Goal: Task Accomplishment & Management: Manage account settings

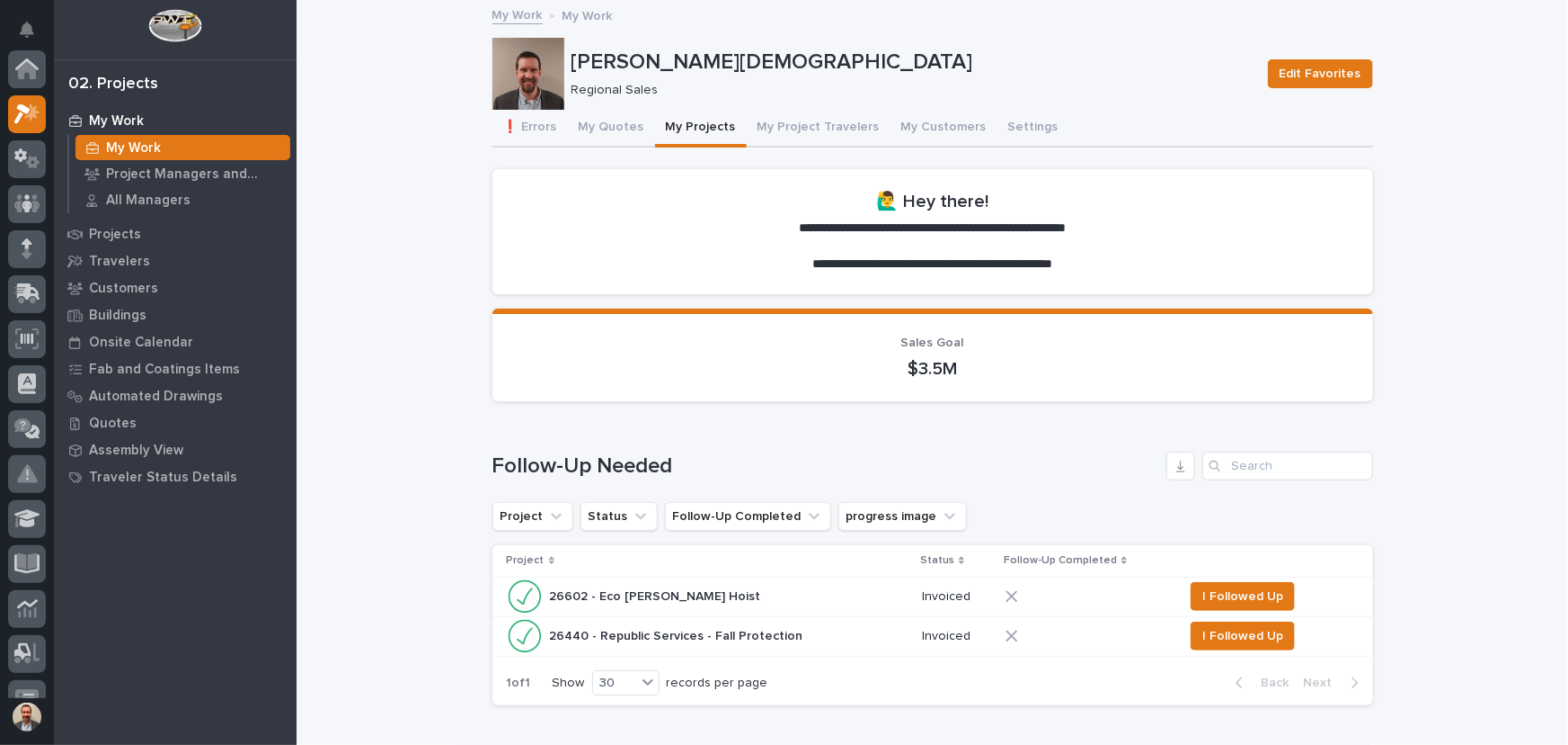
scroll to position [48, 0]
click at [611, 126] on button "My Quotes" at bounding box center [611, 128] width 88 height 38
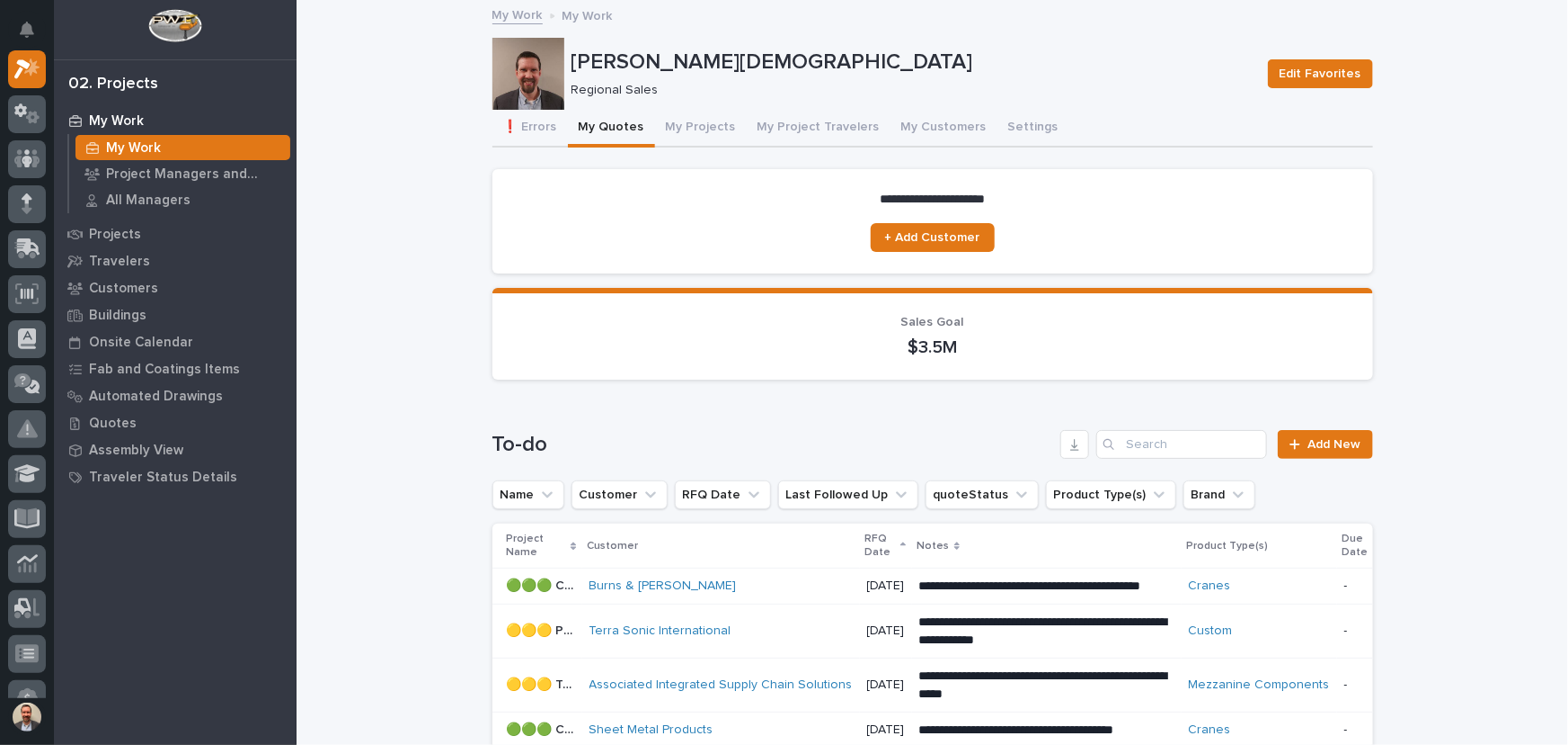
scroll to position [654, 0]
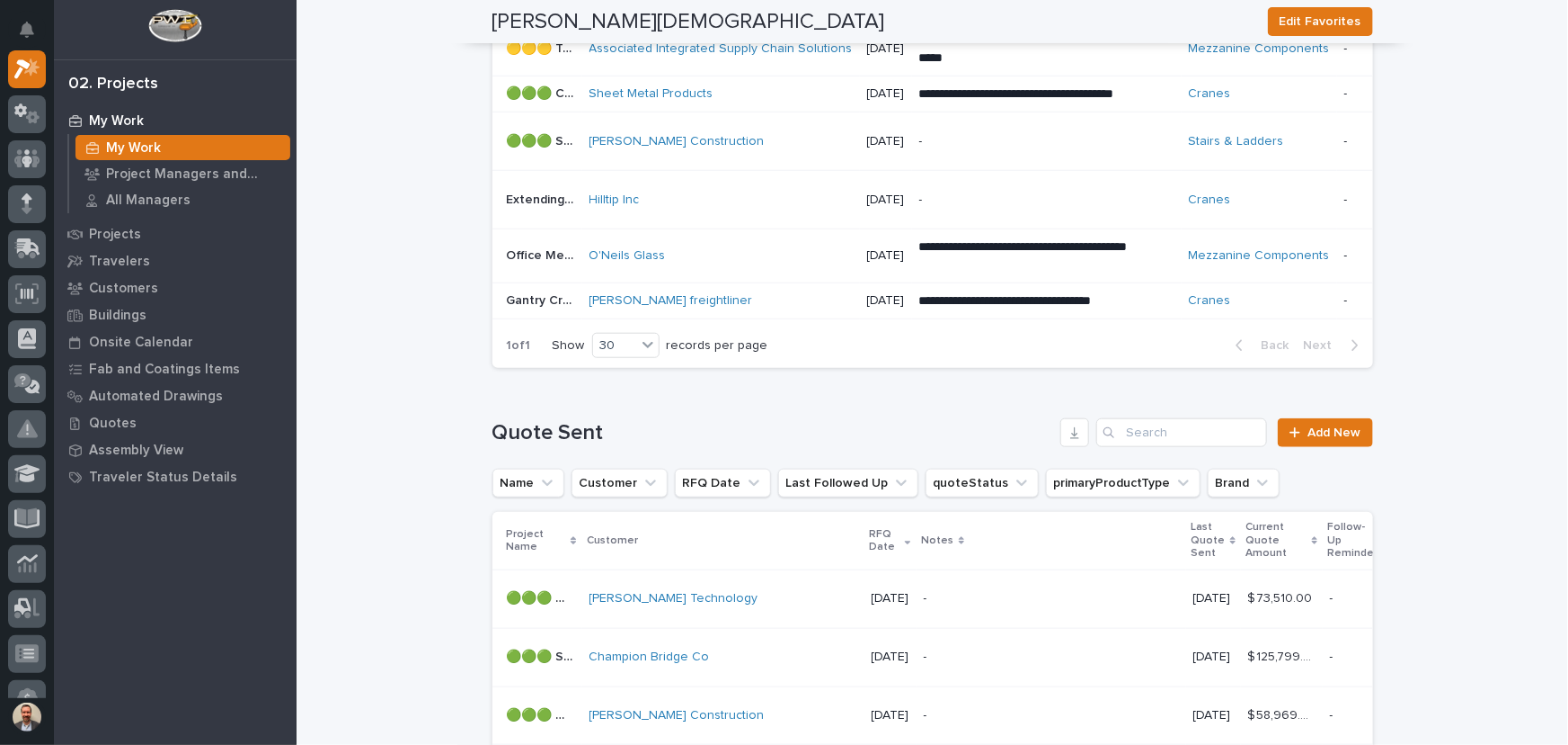
click at [999, 198] on p "-" at bounding box center [1047, 200] width 255 height 15
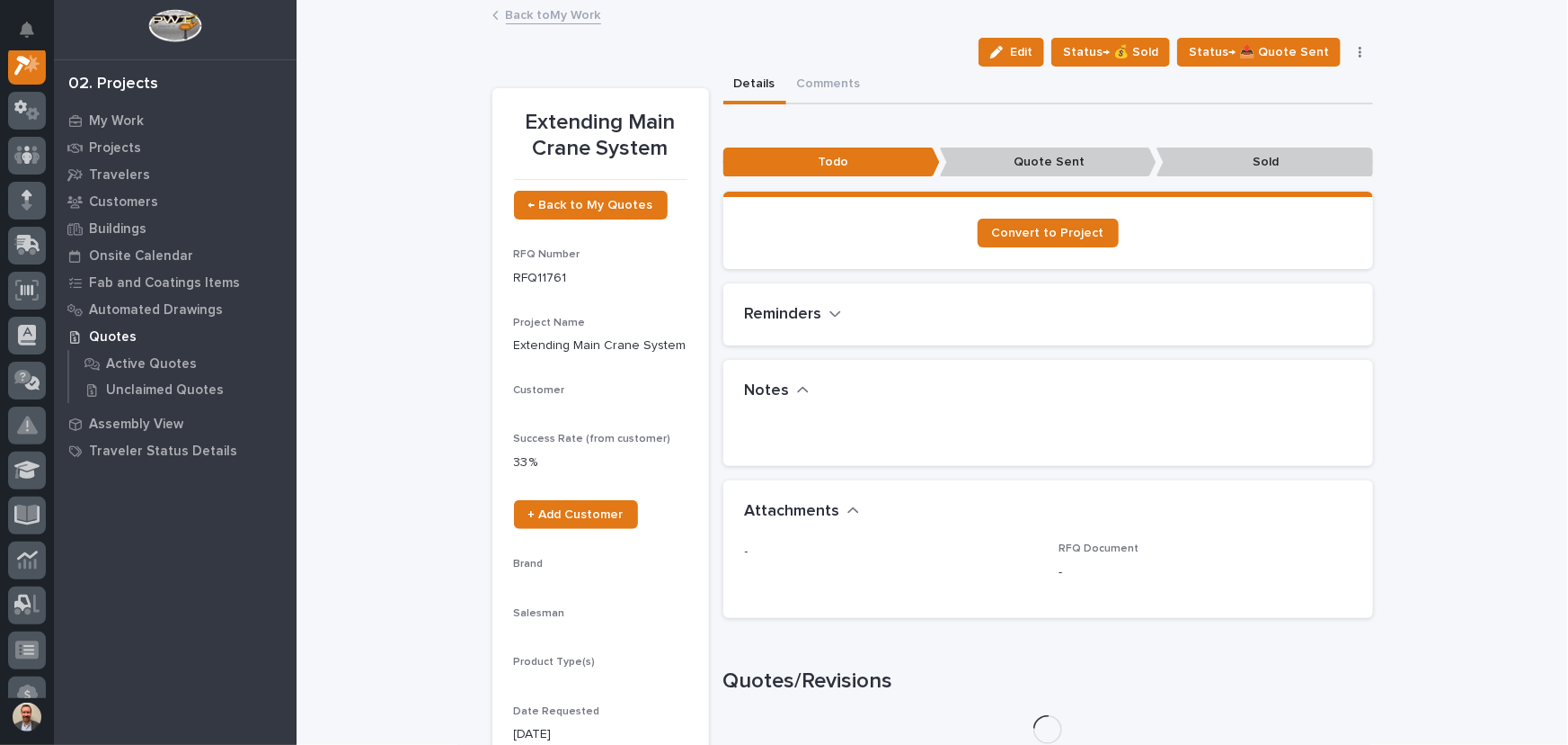
scroll to position [45, 0]
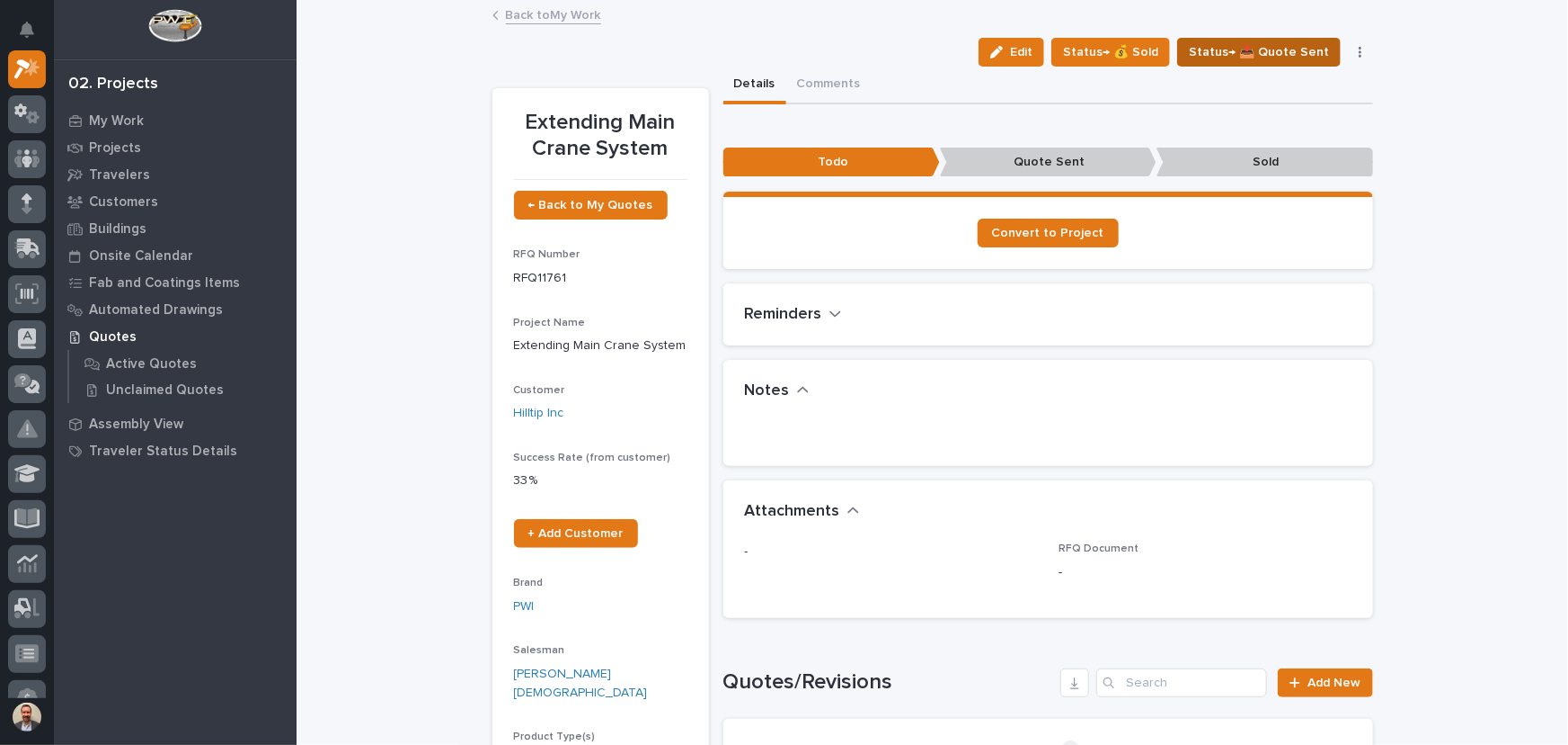
click at [1252, 52] on span "Status→ 📤 Quote Sent" at bounding box center [1259, 52] width 140 height 21
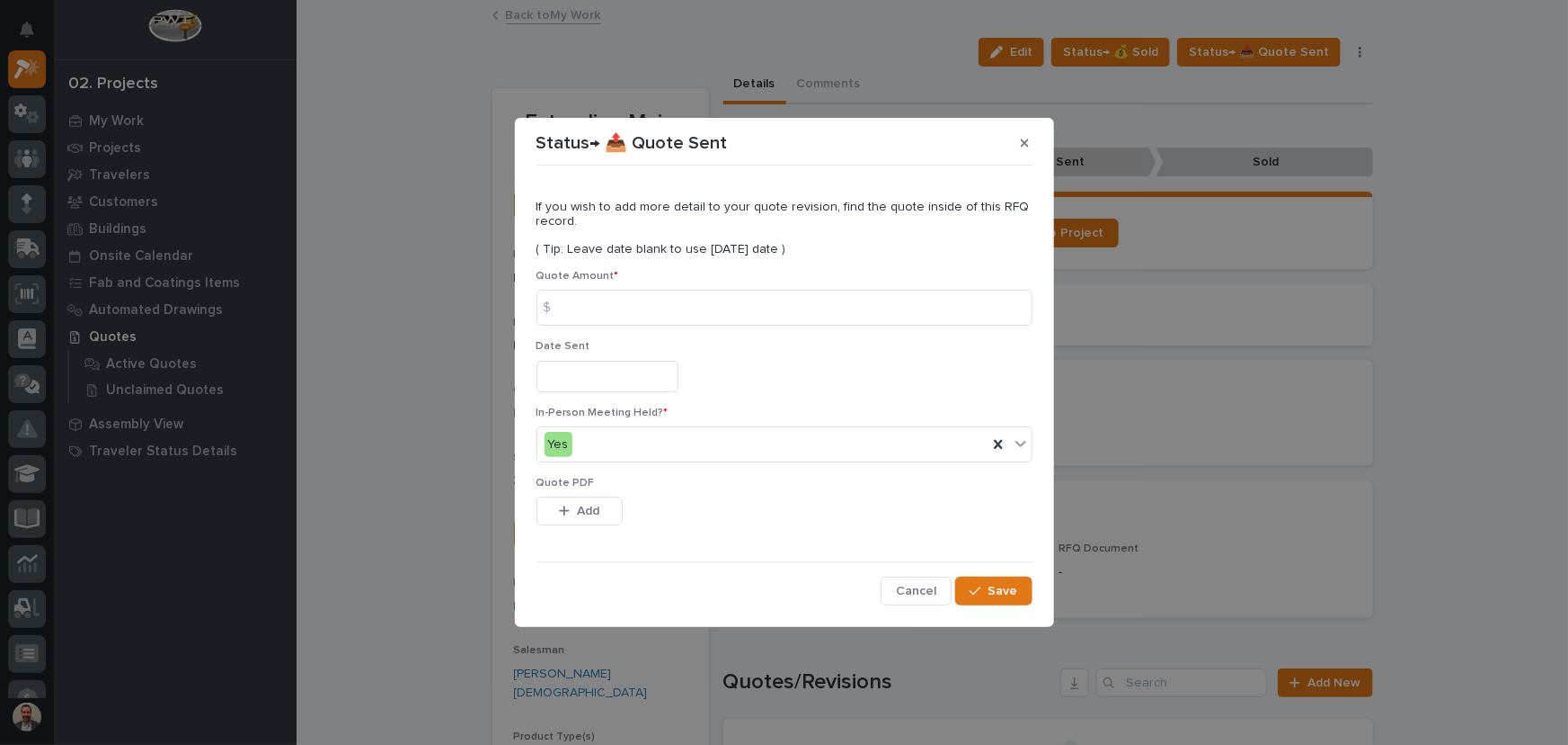
drag, startPoint x: 944, startPoint y: 274, endPoint x: 942, endPoint y: 287, distance: 13.2
click at [944, 274] on p "Quote Amount *" at bounding box center [785, 275] width 496 height 13
click at [951, 317] on input at bounding box center [785, 307] width 496 height 36
type input "35106"
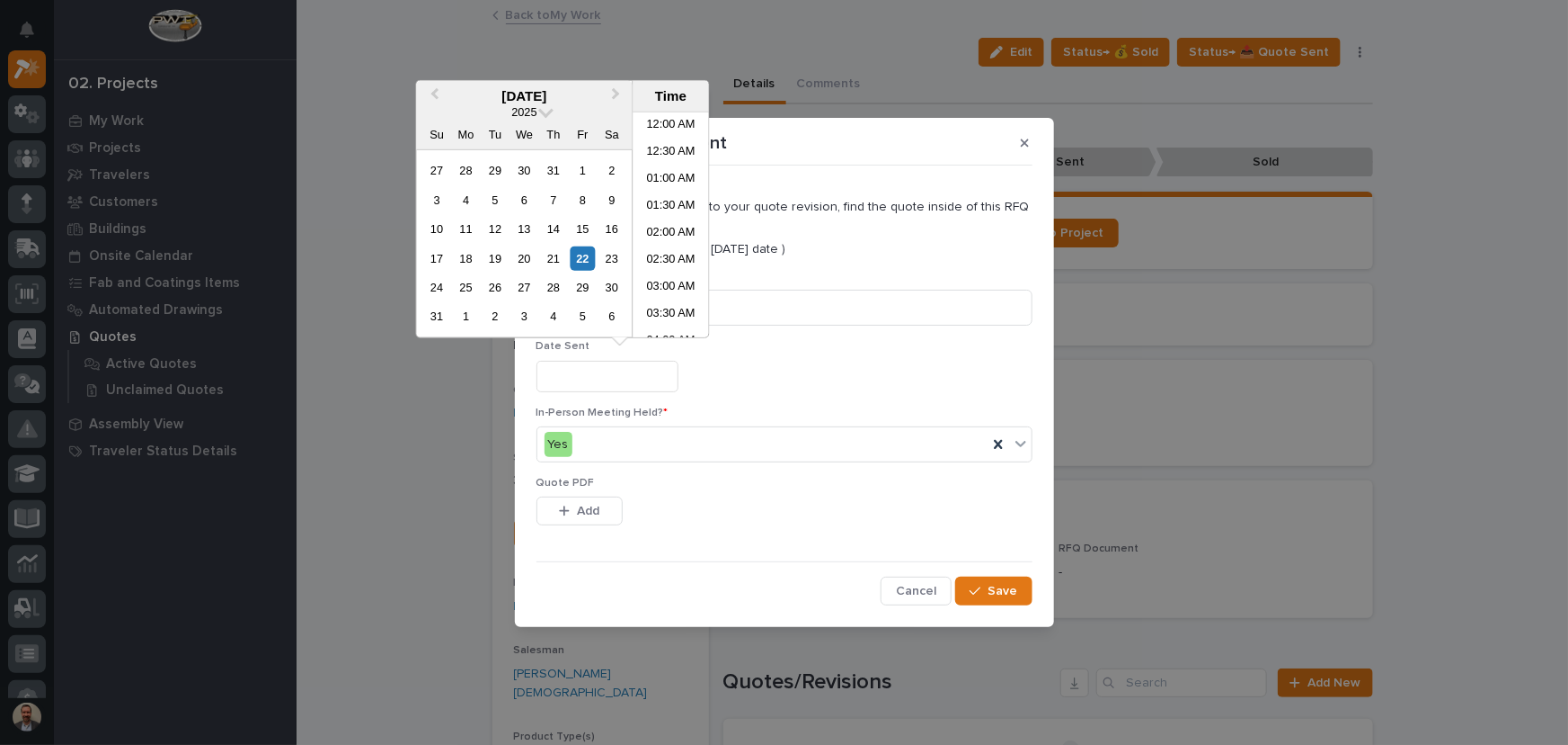
click at [664, 377] on input "text" at bounding box center [608, 376] width 142 height 32
click at [592, 261] on div "22" at bounding box center [582, 257] width 24 height 24
type input "**********"
click at [595, 501] on button "Add" at bounding box center [580, 511] width 87 height 29
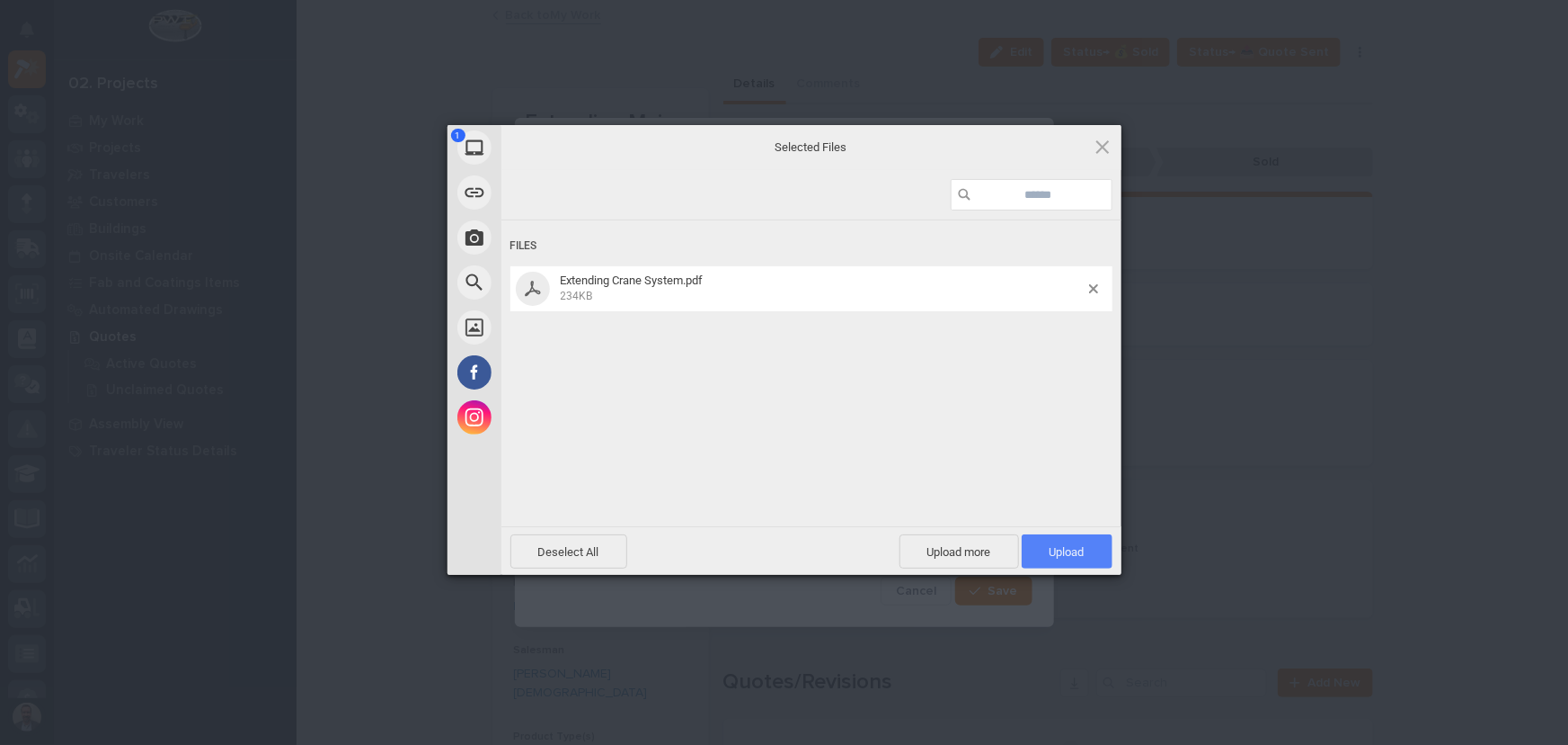
click at [1058, 550] on span "Upload 1" at bounding box center [1067, 552] width 35 height 13
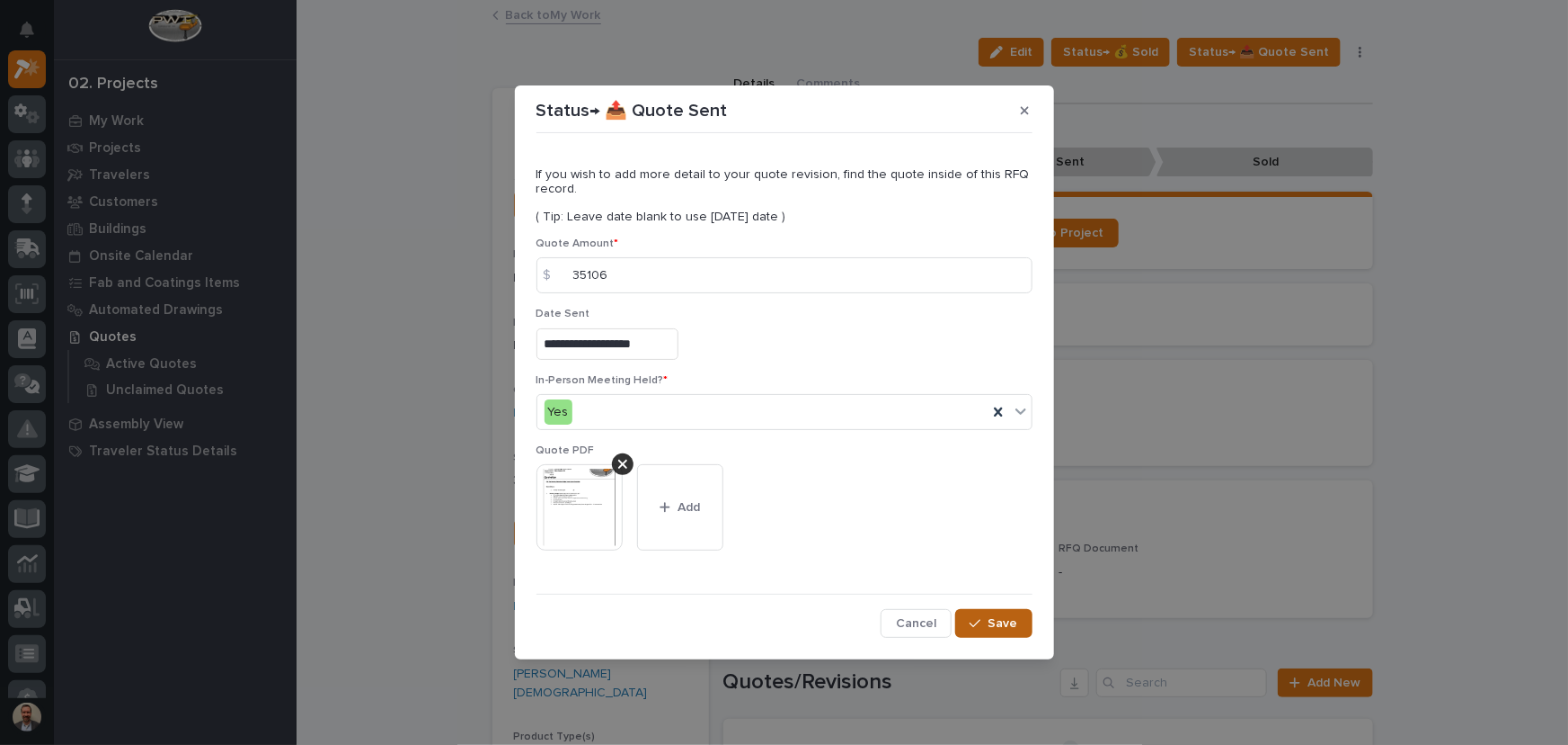
click at [1008, 623] on span "Save" at bounding box center [1003, 623] width 30 height 16
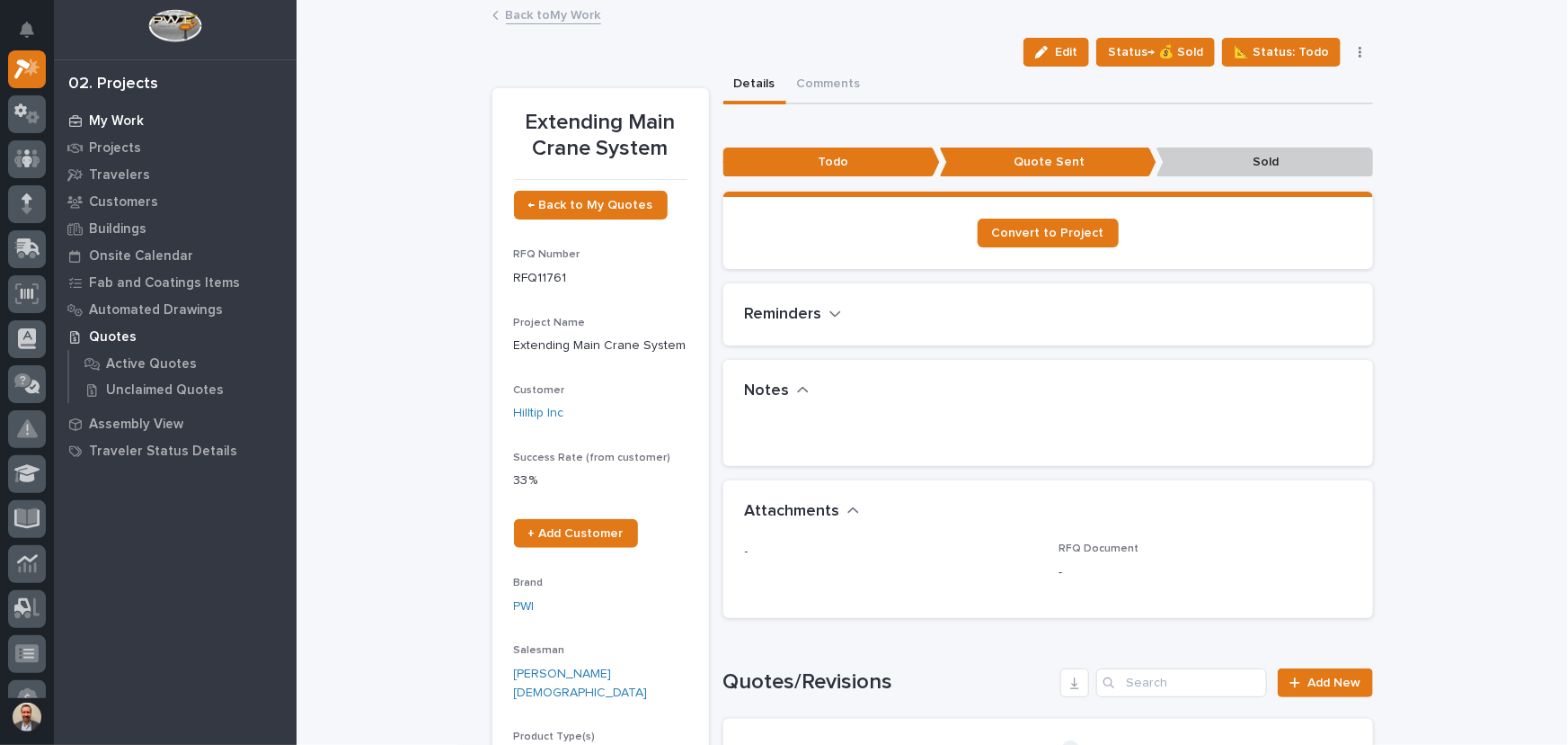
click at [116, 116] on p "My Work" at bounding box center [115, 121] width 55 height 16
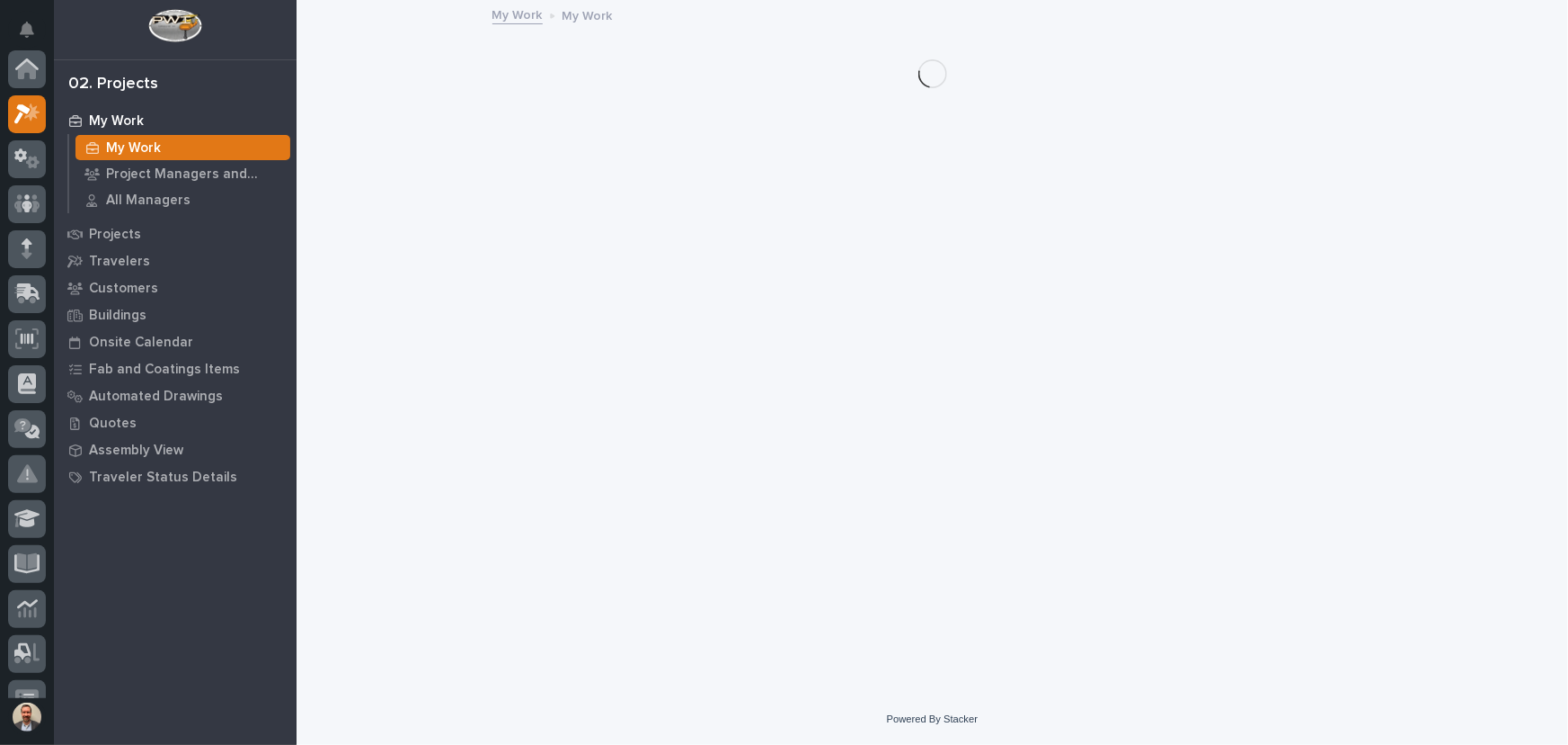
scroll to position [45, 0]
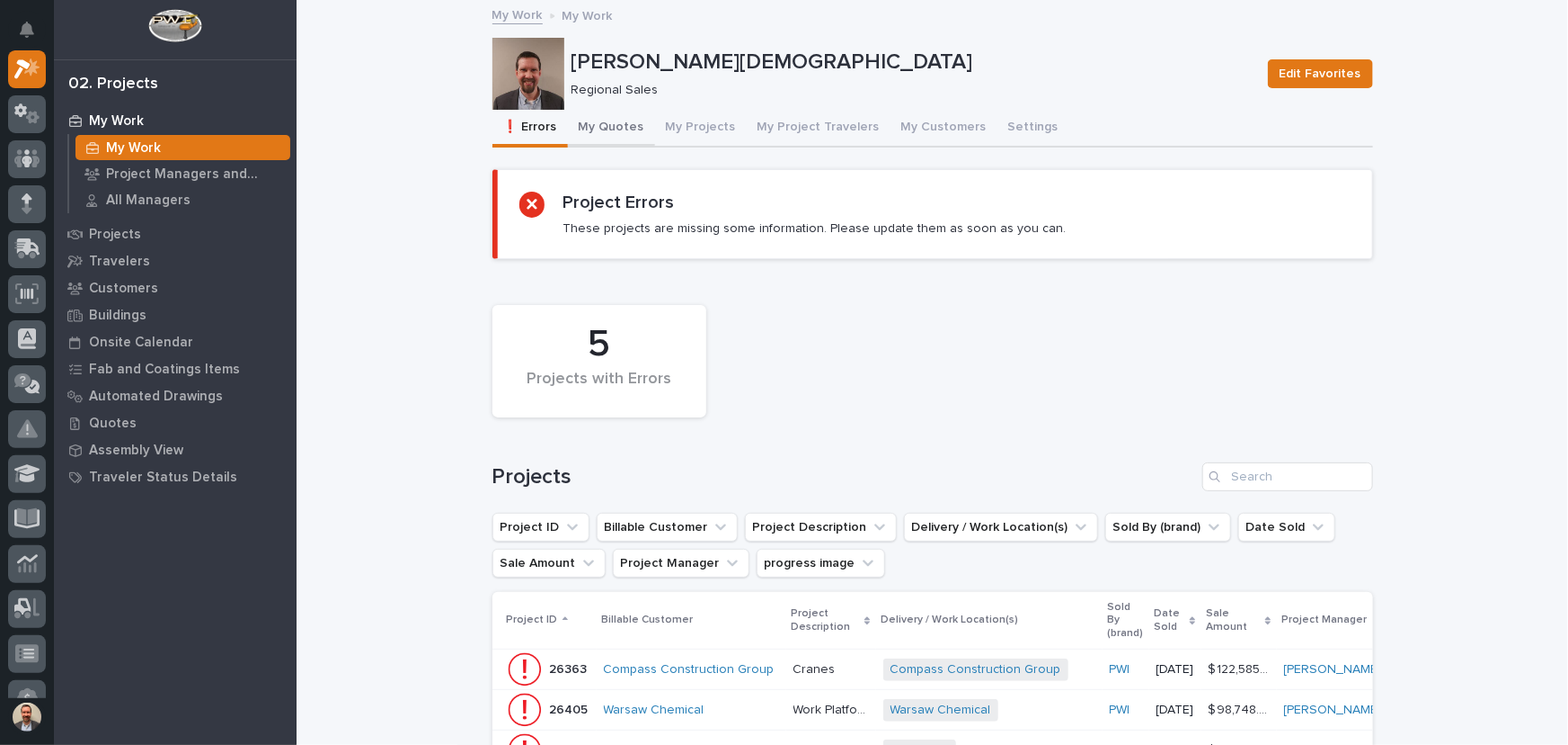
click at [596, 126] on button "My Quotes" at bounding box center [611, 128] width 88 height 38
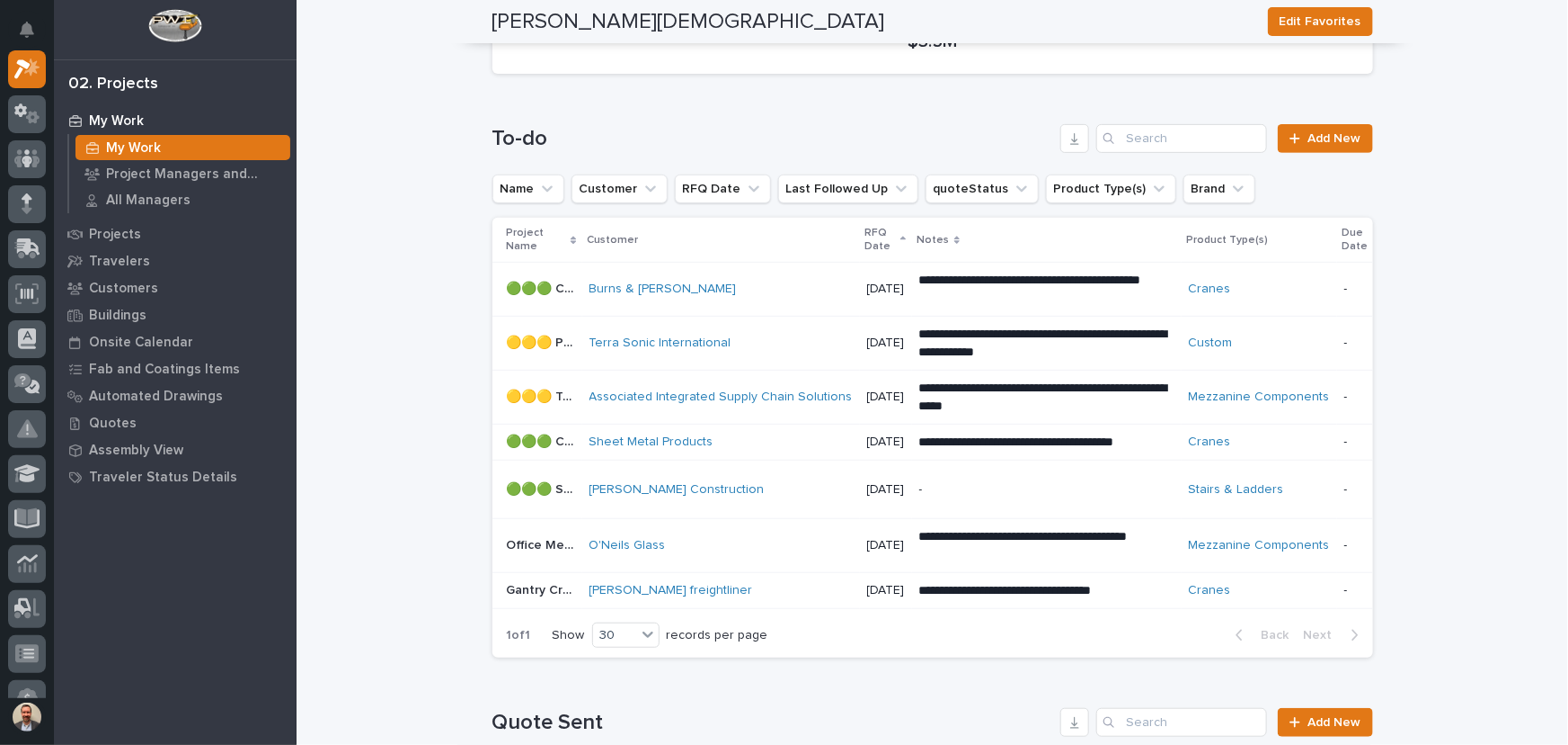
scroll to position [408, 0]
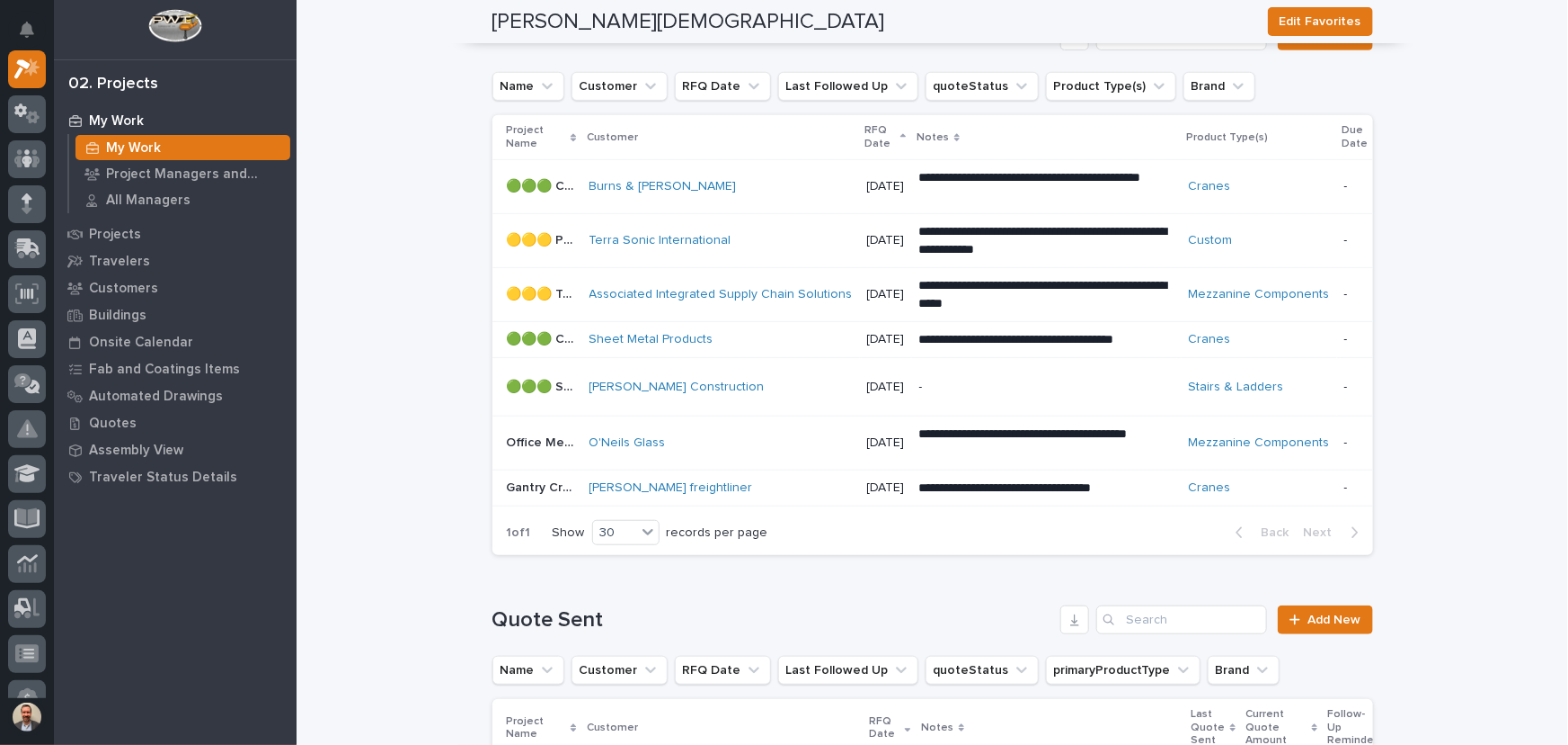
click at [874, 287] on p "[DATE]" at bounding box center [886, 295] width 38 height 15
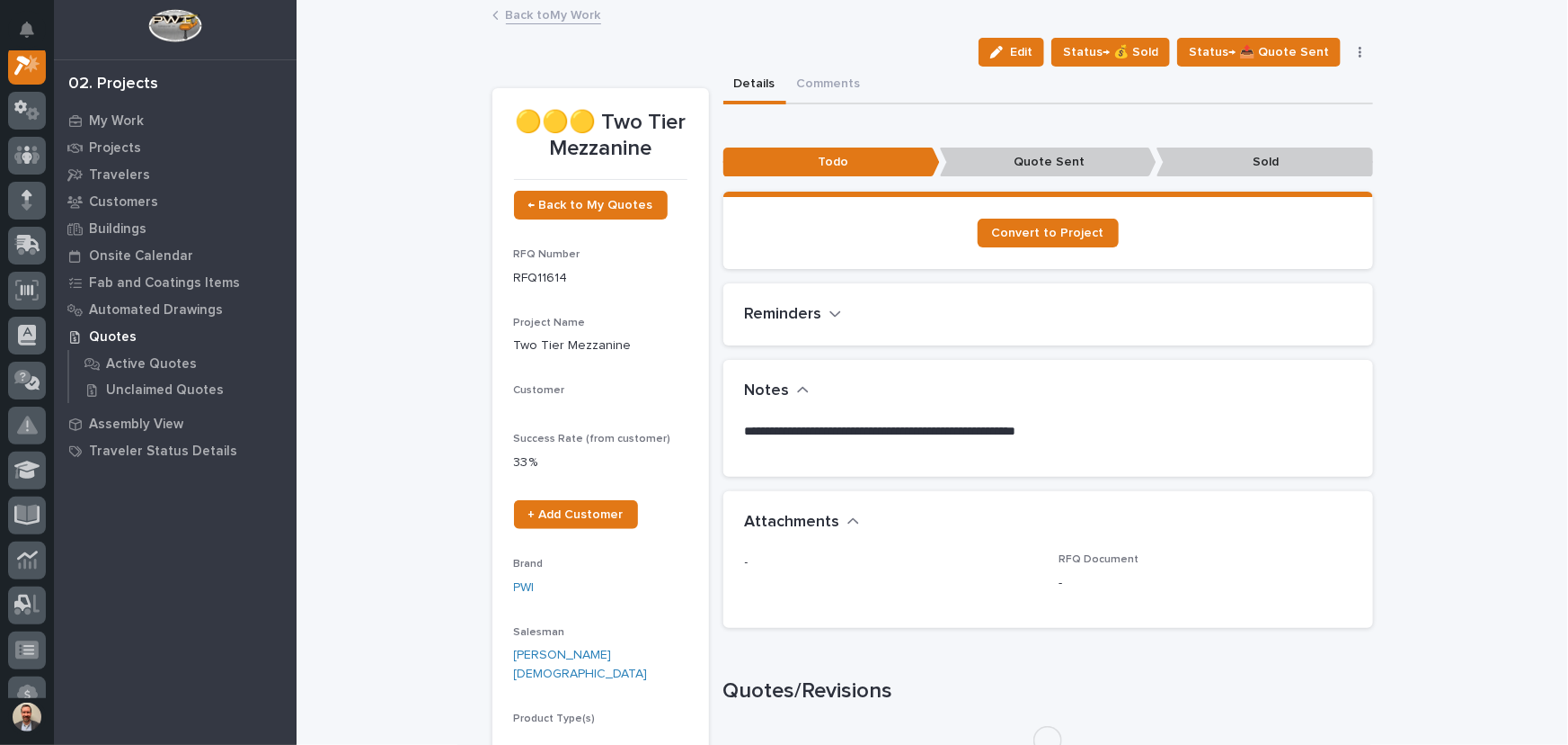
scroll to position [45, 0]
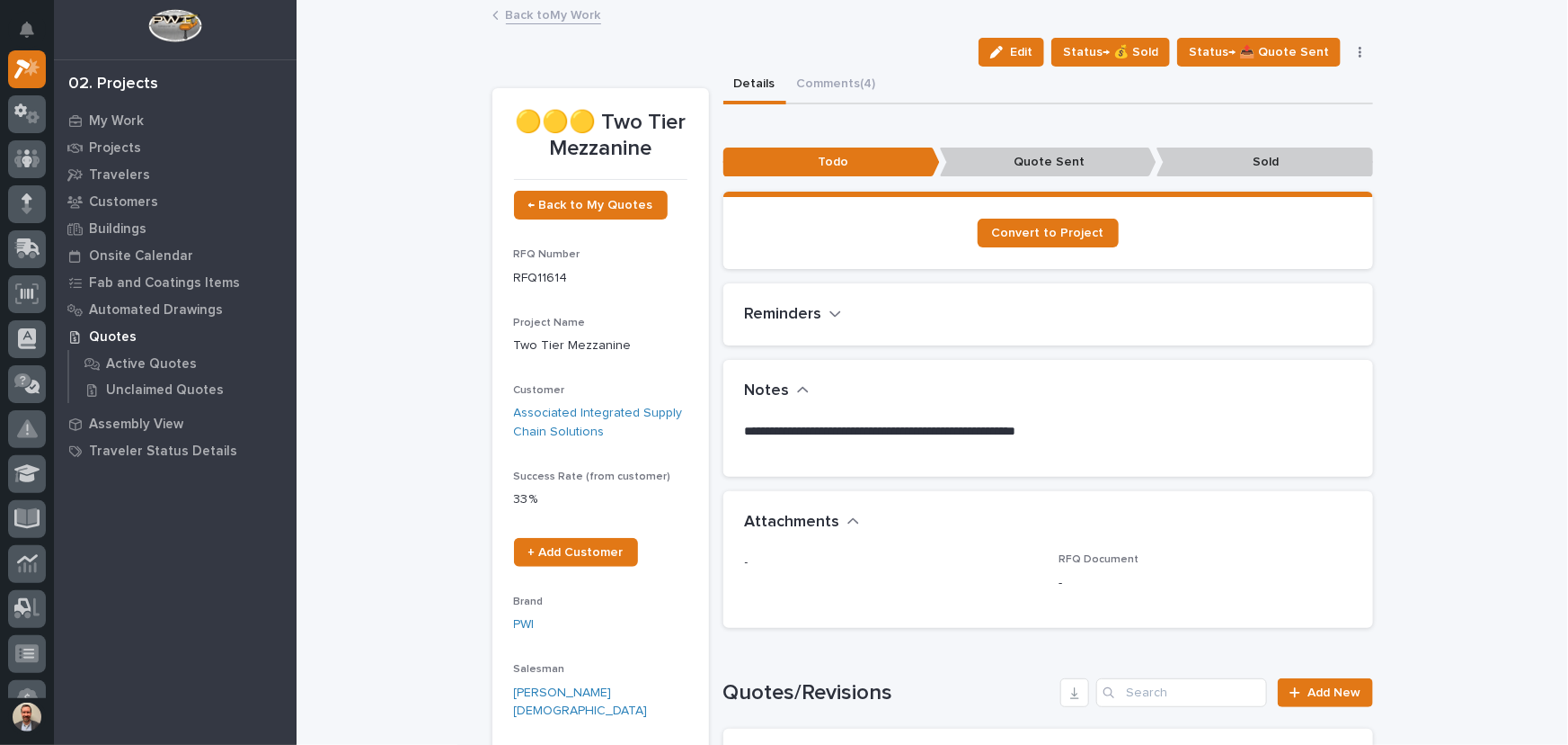
click at [1349, 50] on button "button" at bounding box center [1360, 52] width 25 height 13
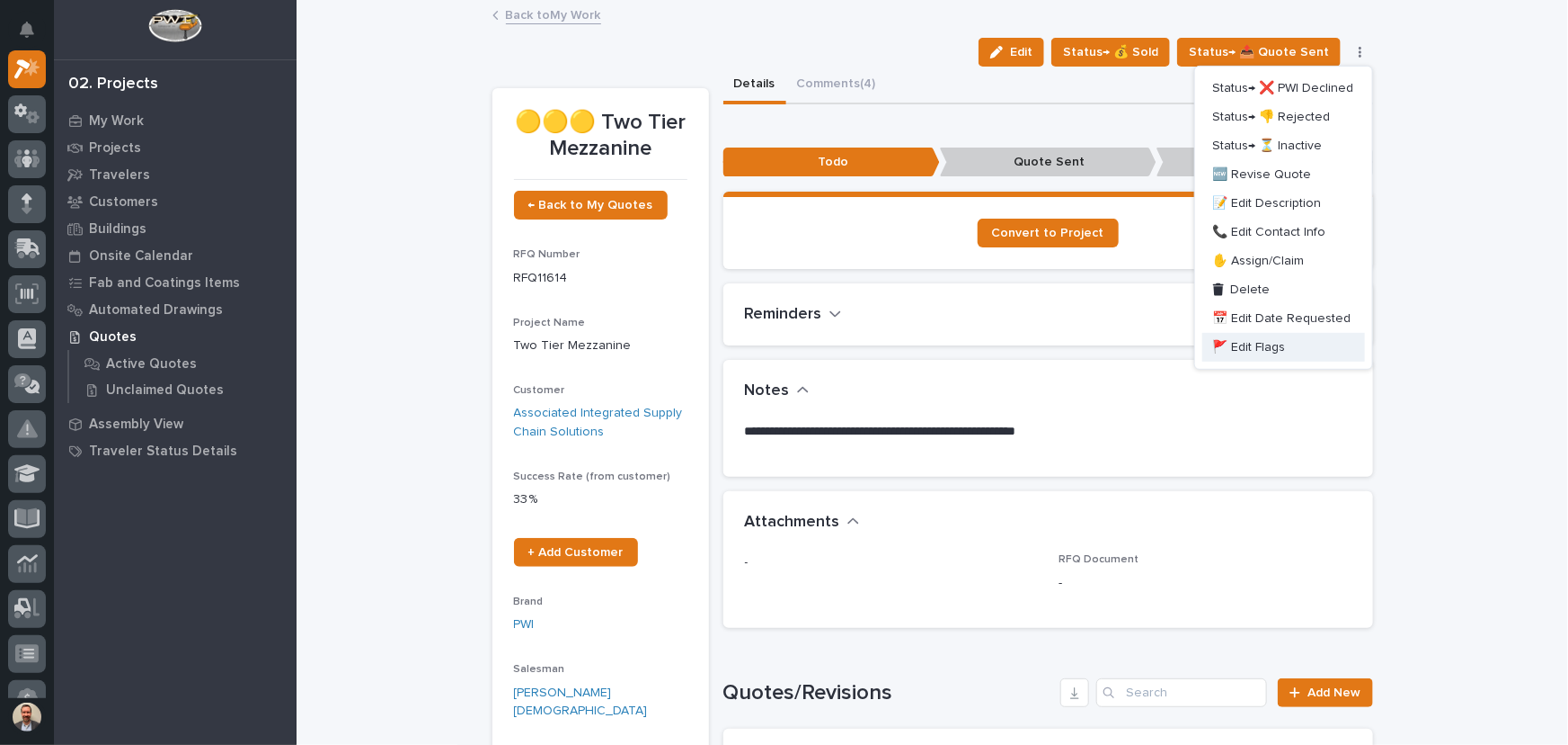
click at [1244, 349] on span "🚩 Edit Flags" at bounding box center [1250, 347] width 73 height 21
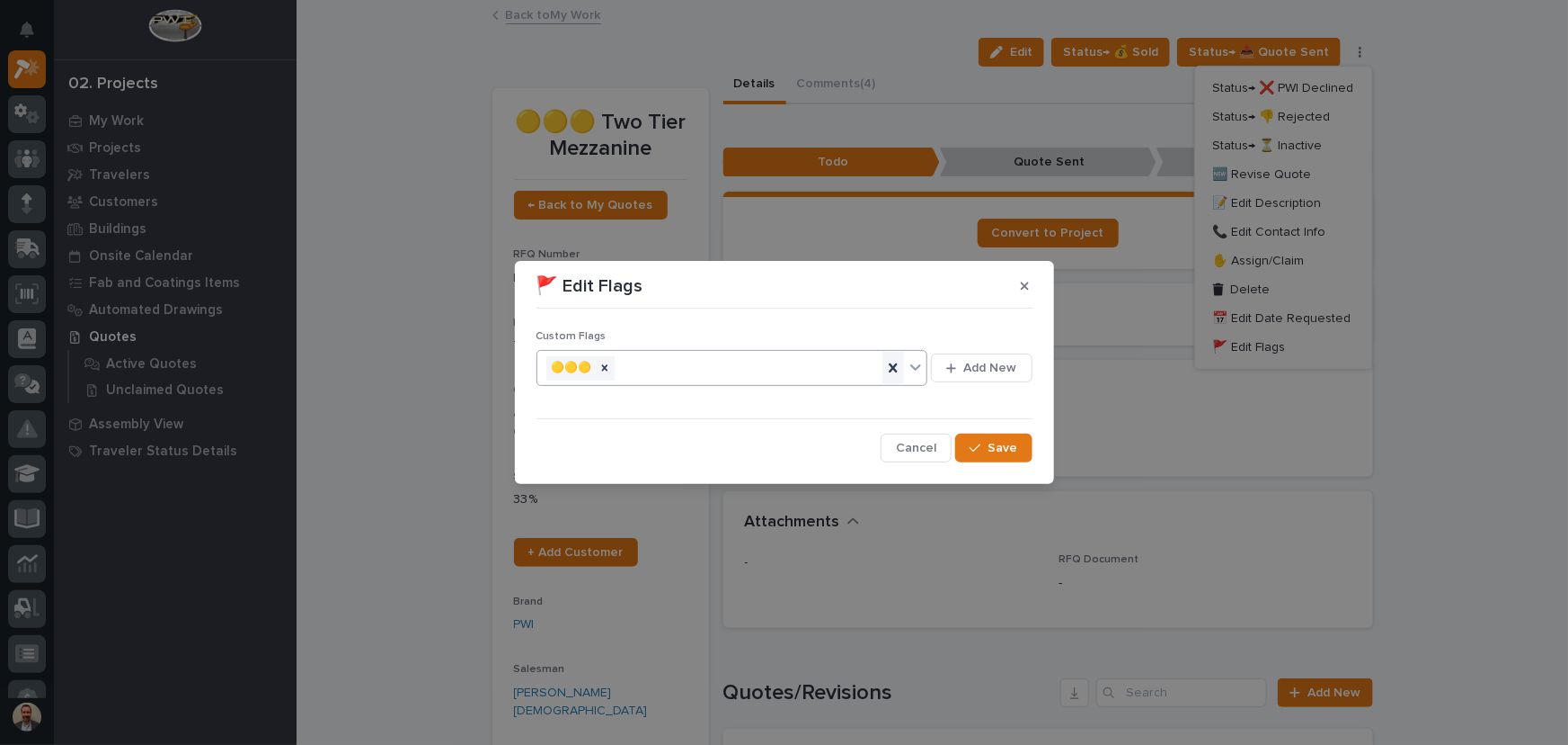
click at [898, 368] on icon at bounding box center [893, 368] width 18 height 18
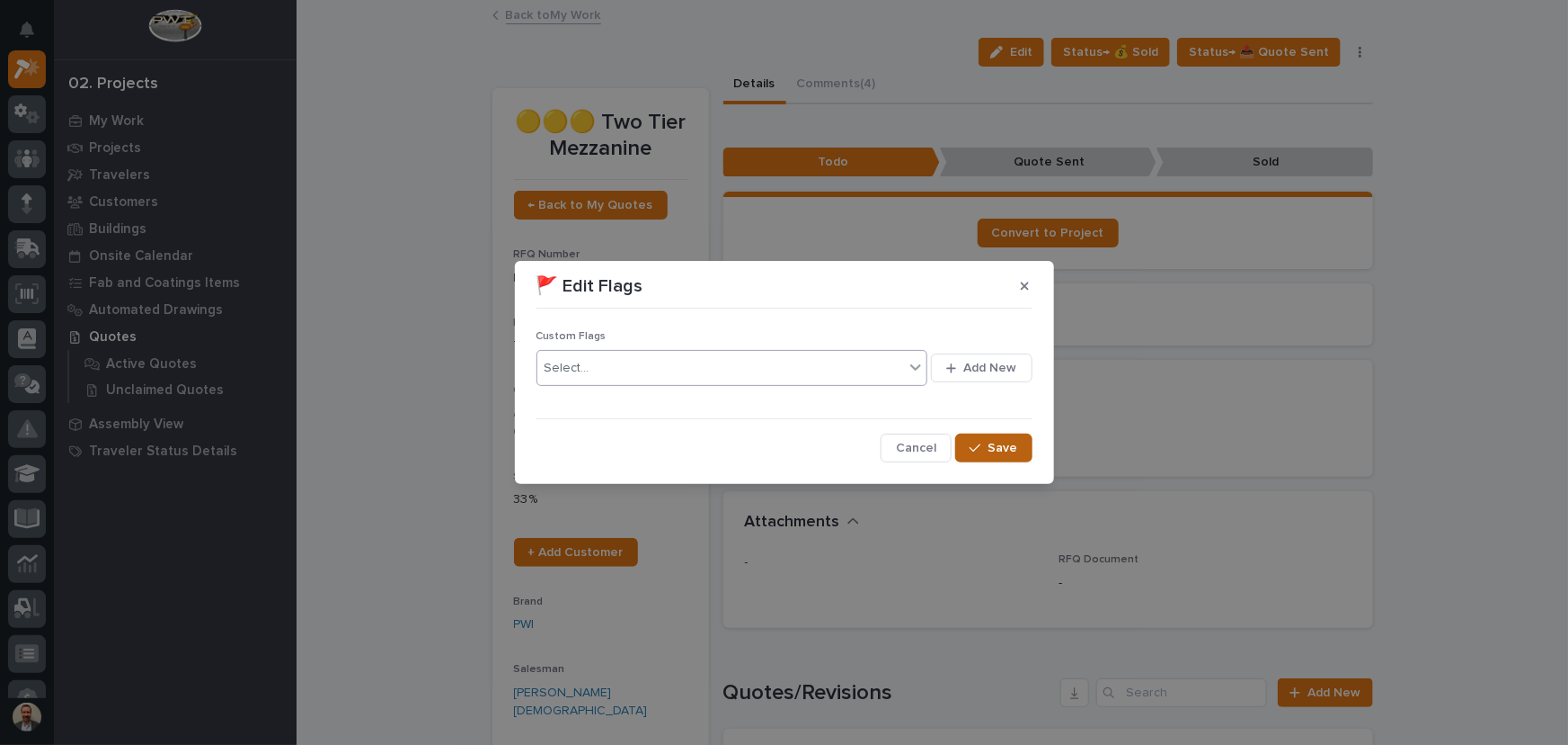
click at [994, 450] on span "Save" at bounding box center [1003, 448] width 30 height 16
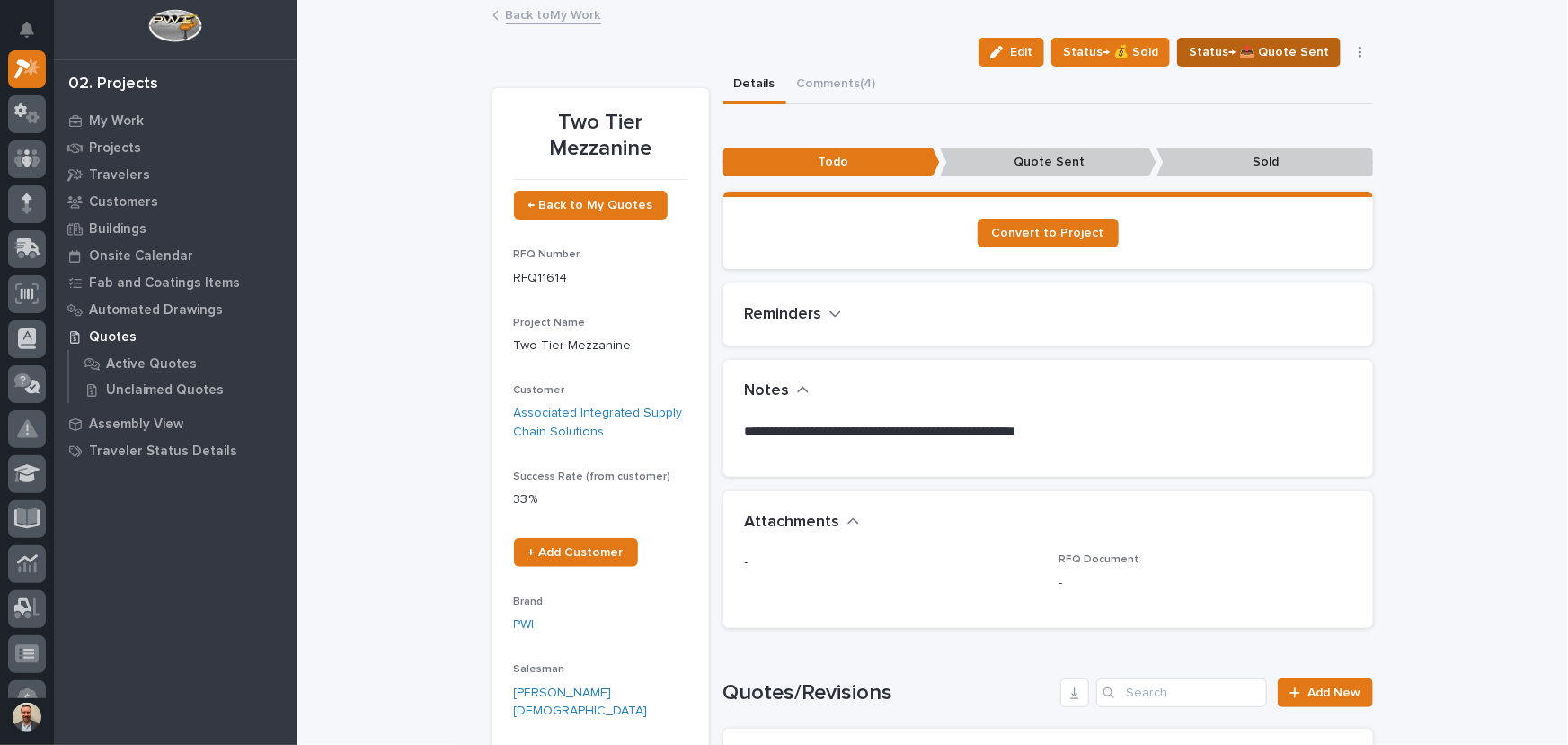
click at [1292, 48] on span "Status→ 📤 Quote Sent" at bounding box center [1259, 52] width 140 height 21
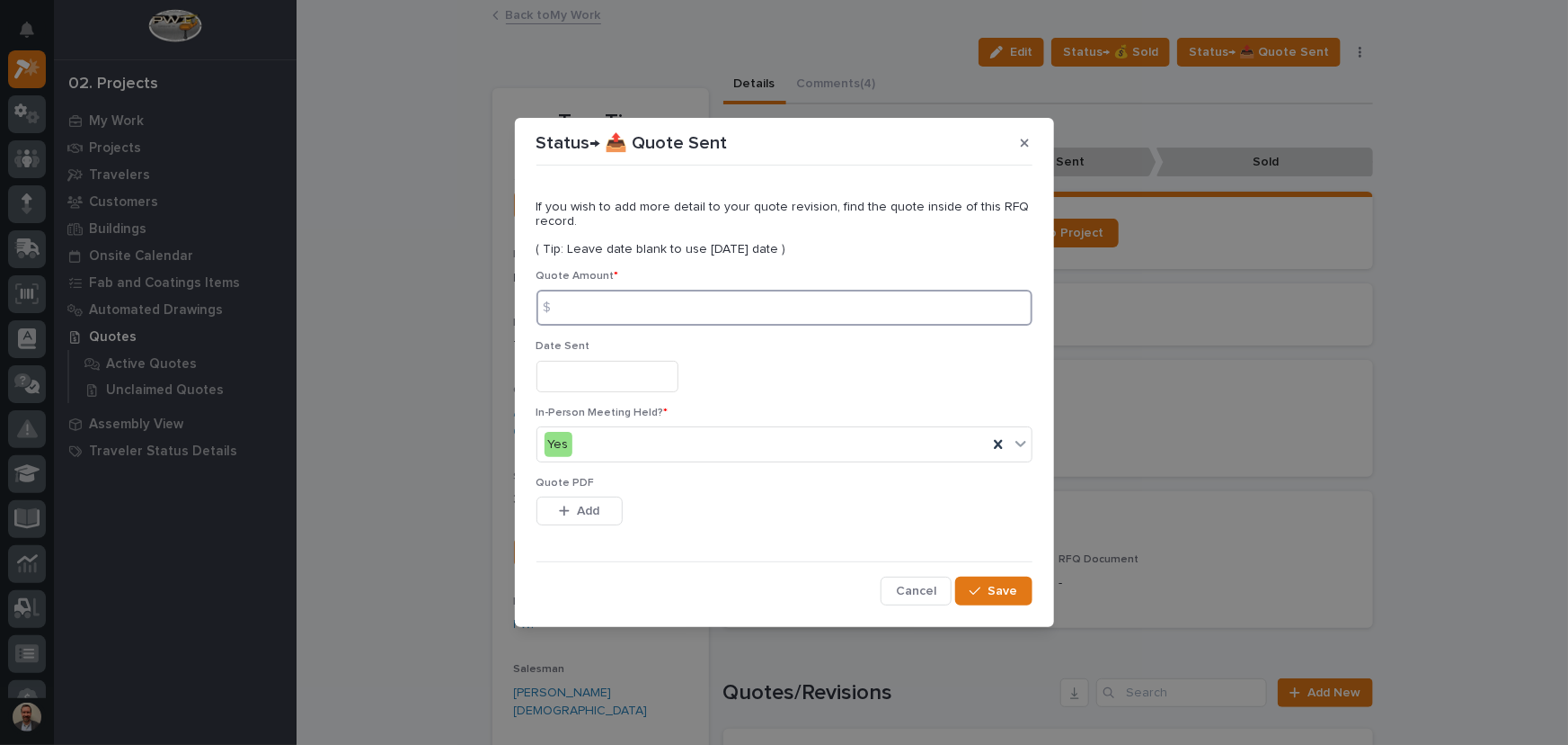
click at [898, 309] on input at bounding box center [785, 307] width 496 height 36
type input "216594"
click at [603, 363] on input "text" at bounding box center [608, 376] width 142 height 32
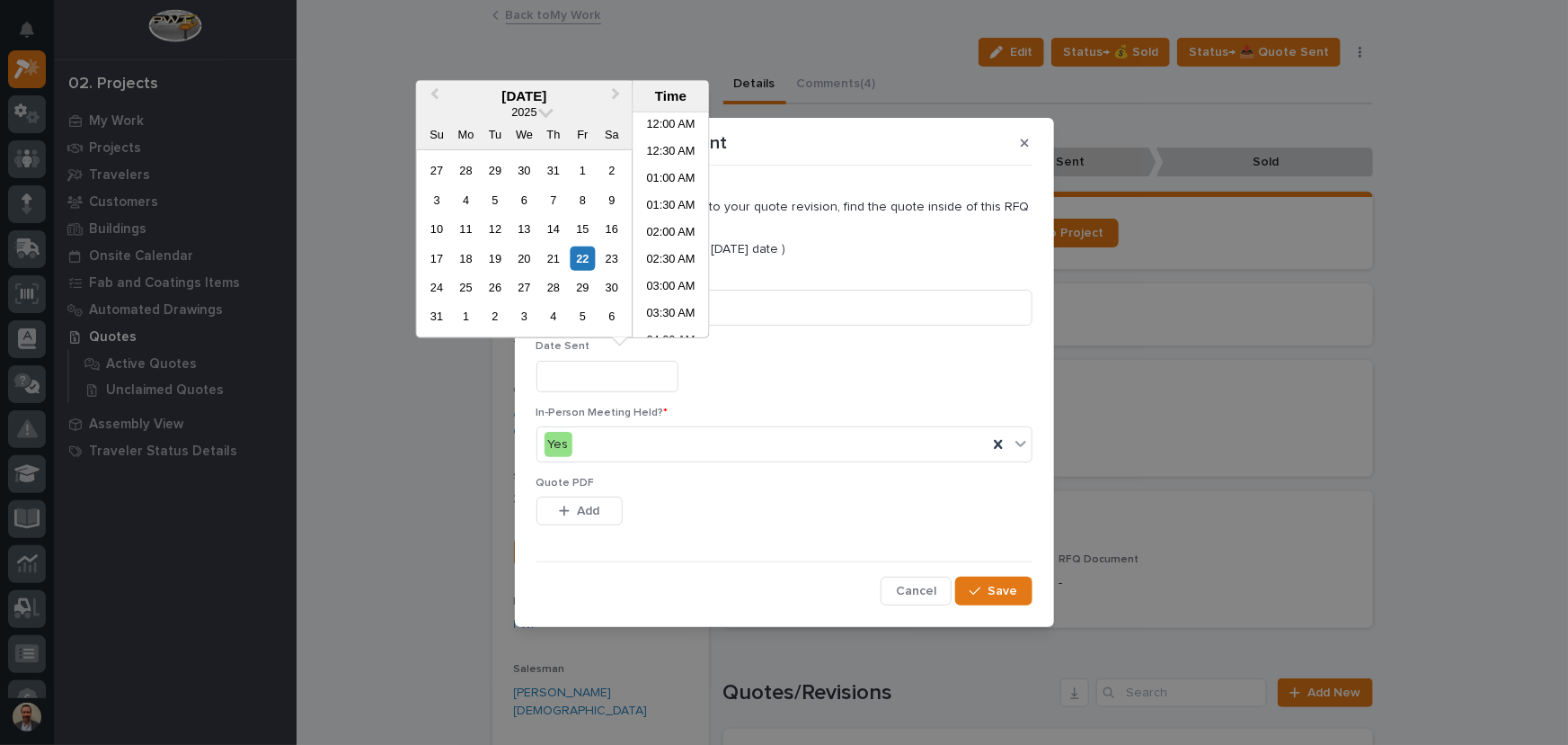
scroll to position [468, 0]
click at [590, 261] on div "22" at bounding box center [582, 257] width 24 height 24
type input "**********"
click at [593, 509] on span "Add" at bounding box center [588, 510] width 22 height 16
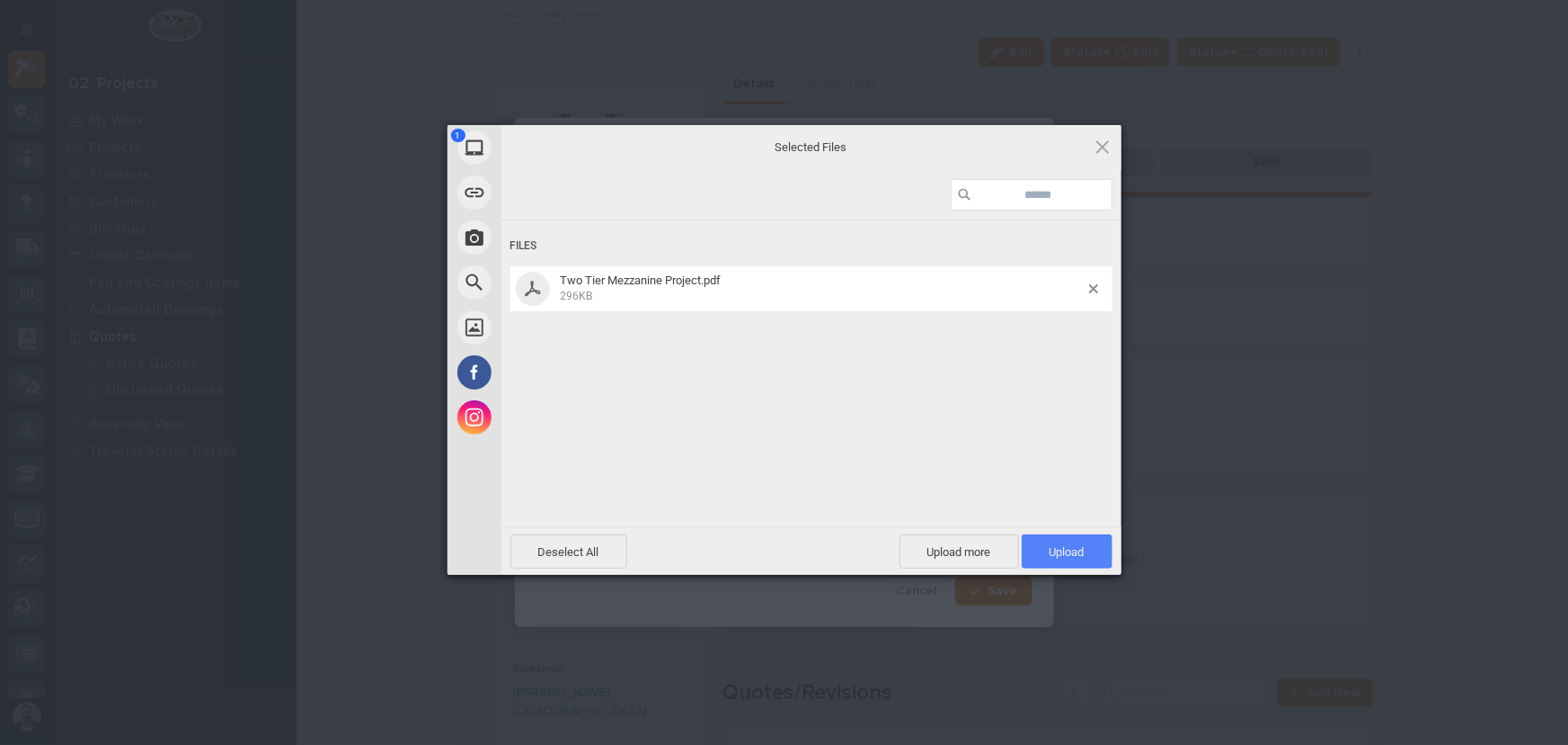
click at [1061, 548] on span "Upload 1" at bounding box center [1067, 552] width 35 height 13
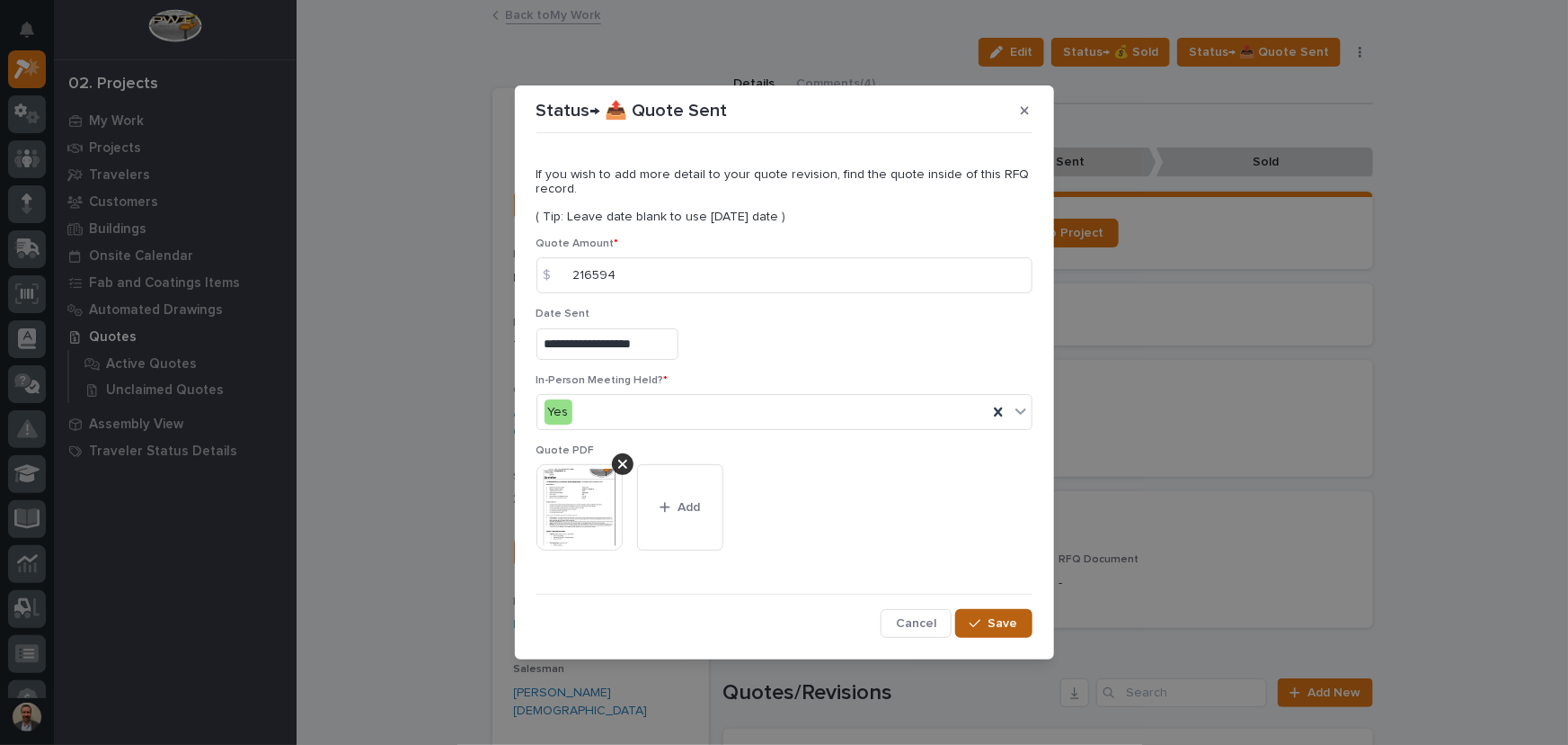
click at [988, 618] on div "button" at bounding box center [978, 623] width 18 height 13
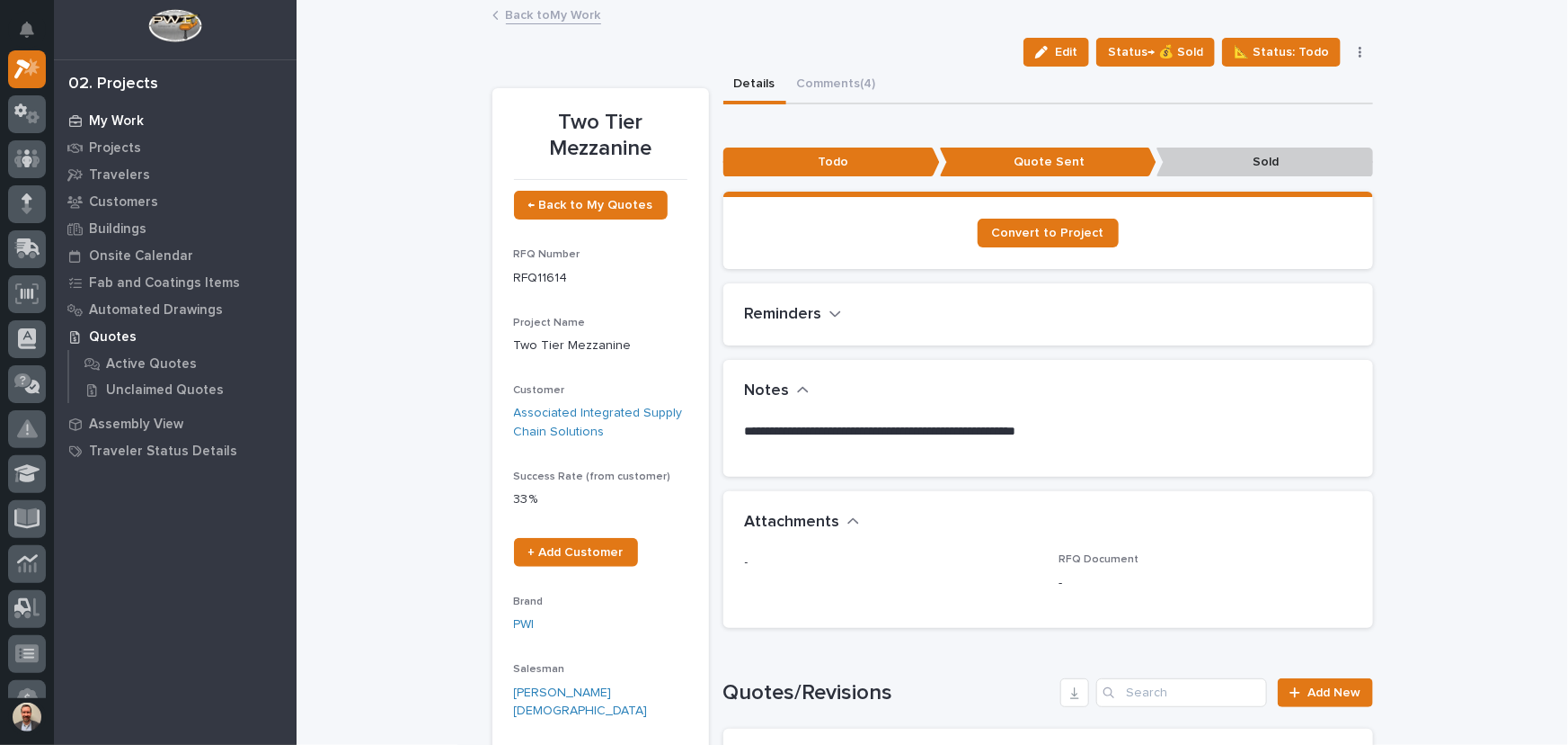
click at [124, 114] on p "My Work" at bounding box center [115, 121] width 55 height 16
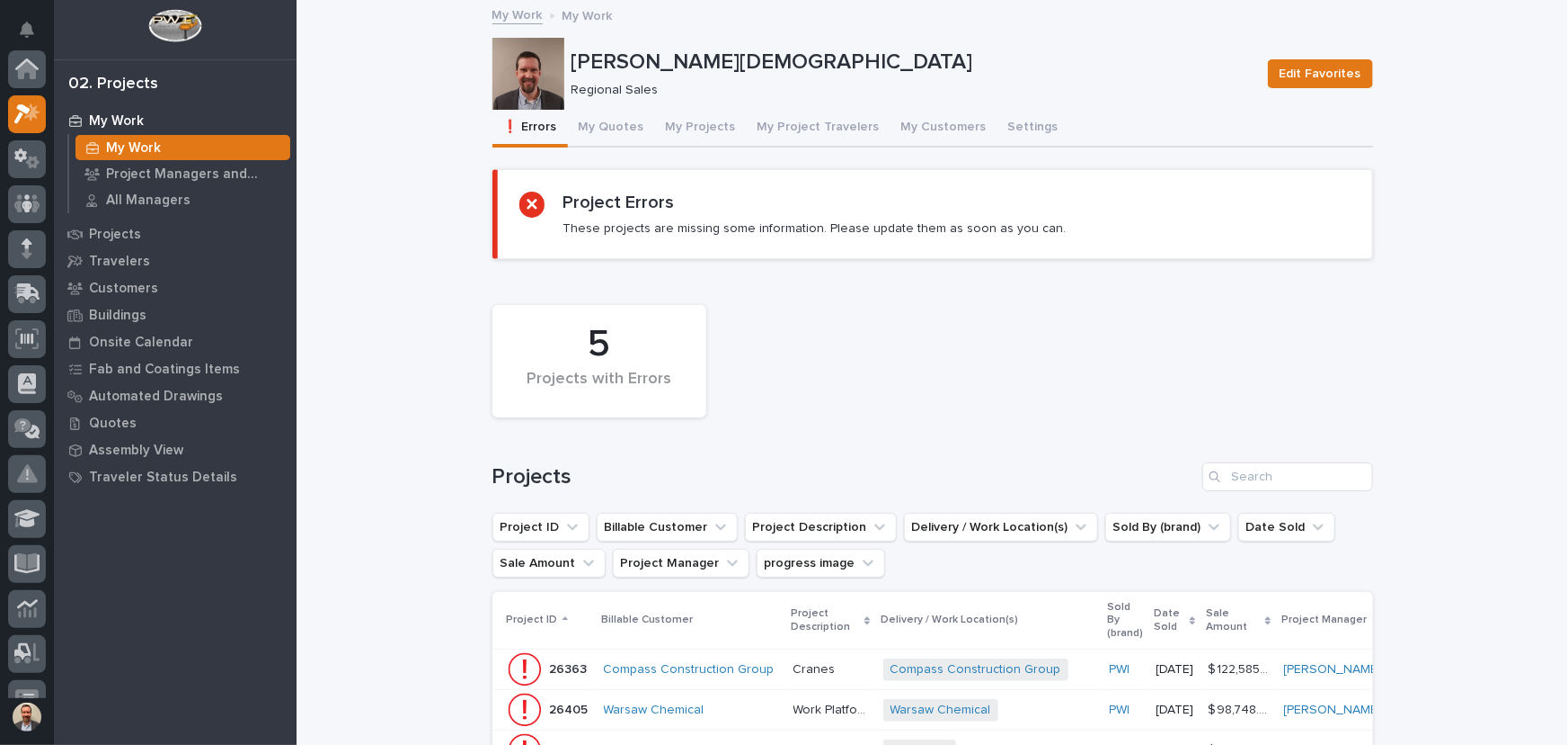
scroll to position [45, 0]
click at [587, 115] on button "My Quotes" at bounding box center [611, 128] width 88 height 38
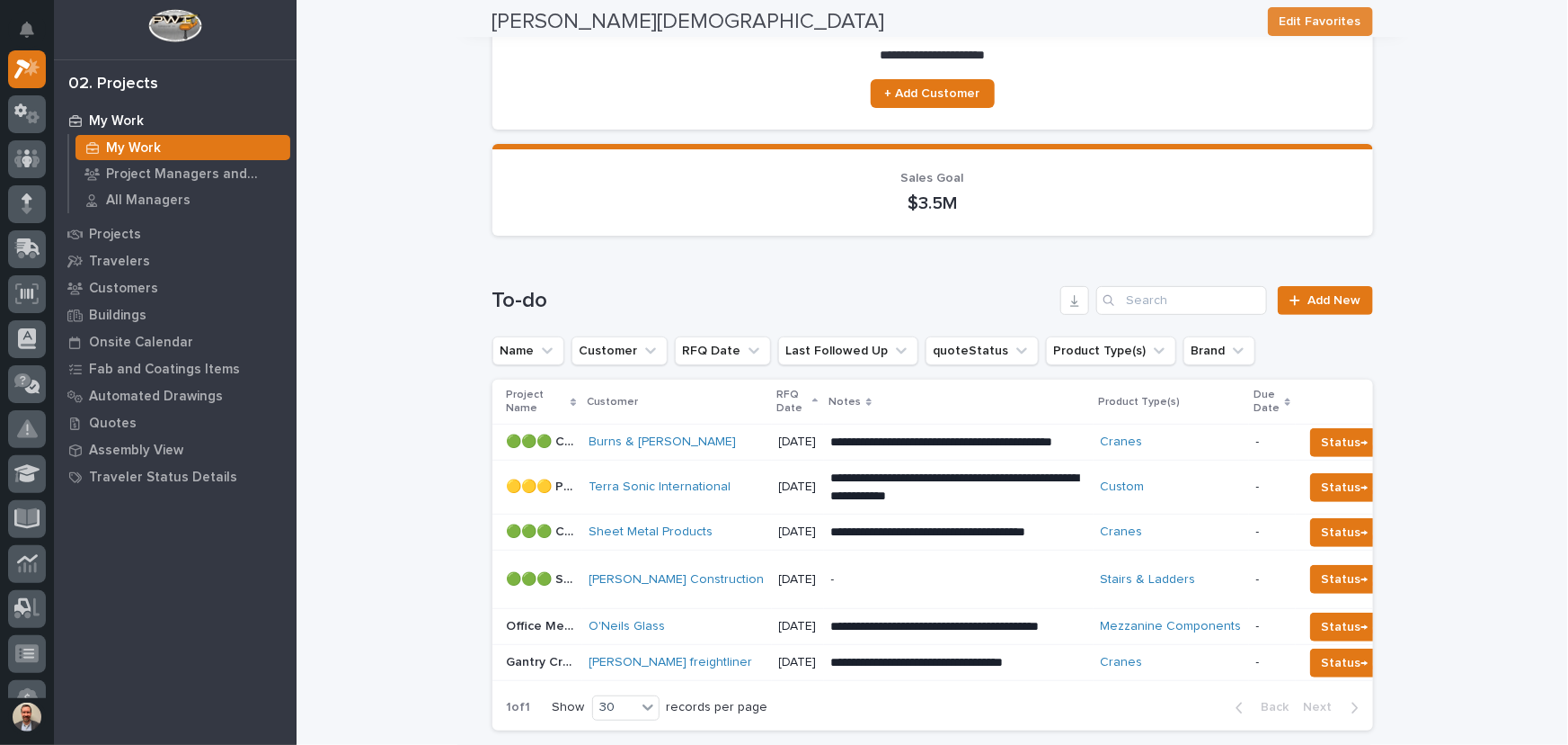
scroll to position [408, 0]
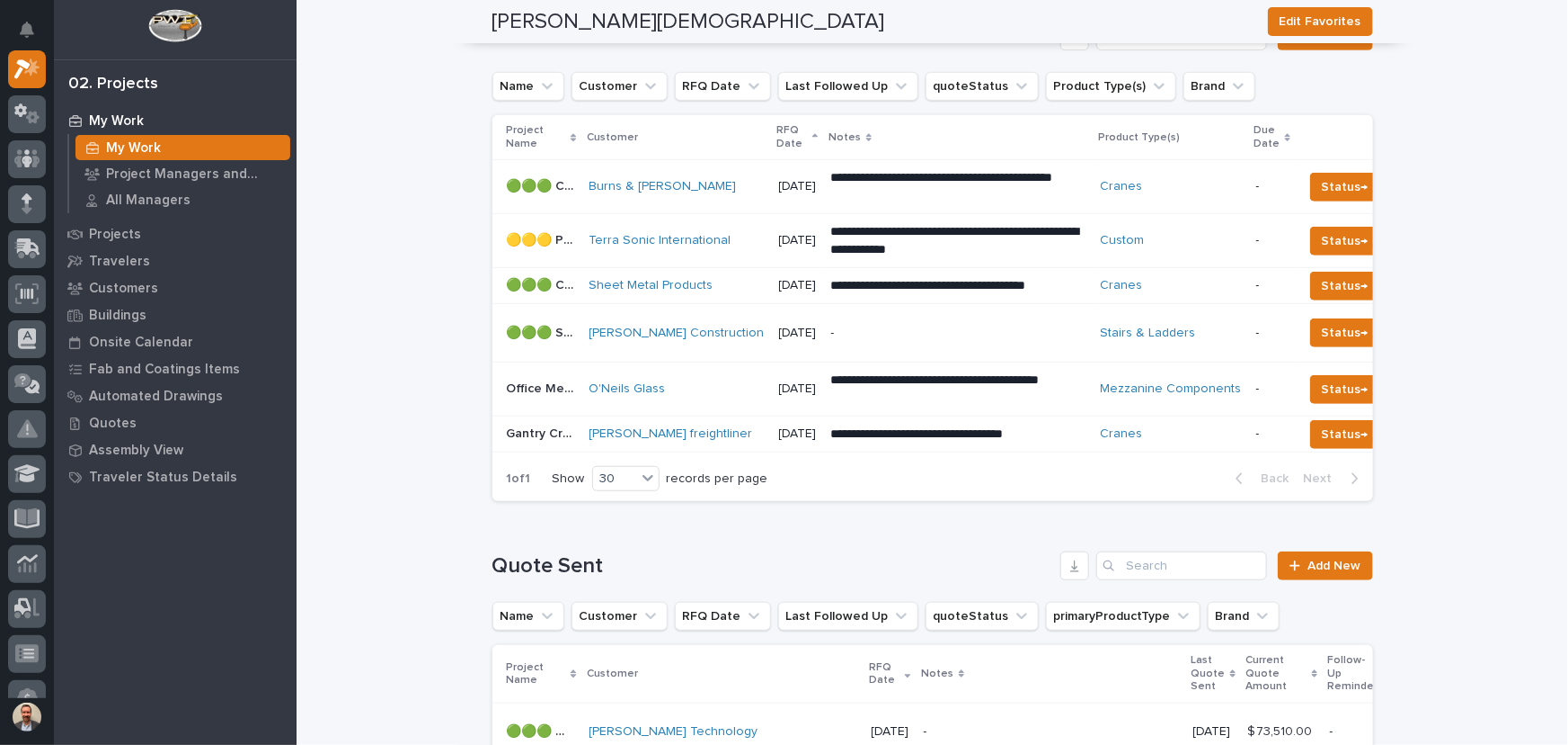
click at [779, 381] on p "[DATE]" at bounding box center [797, 389] width 38 height 15
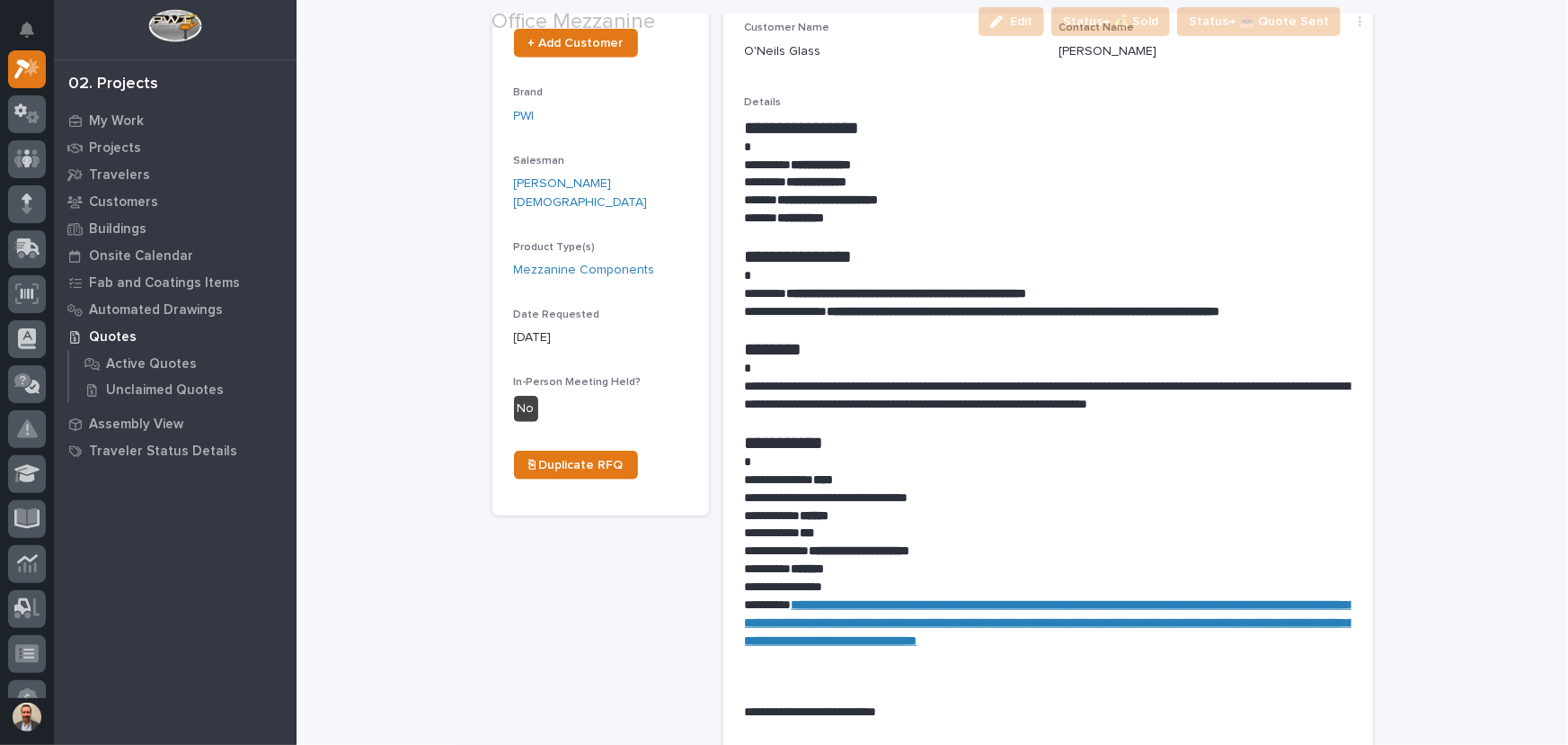
scroll to position [490, 0]
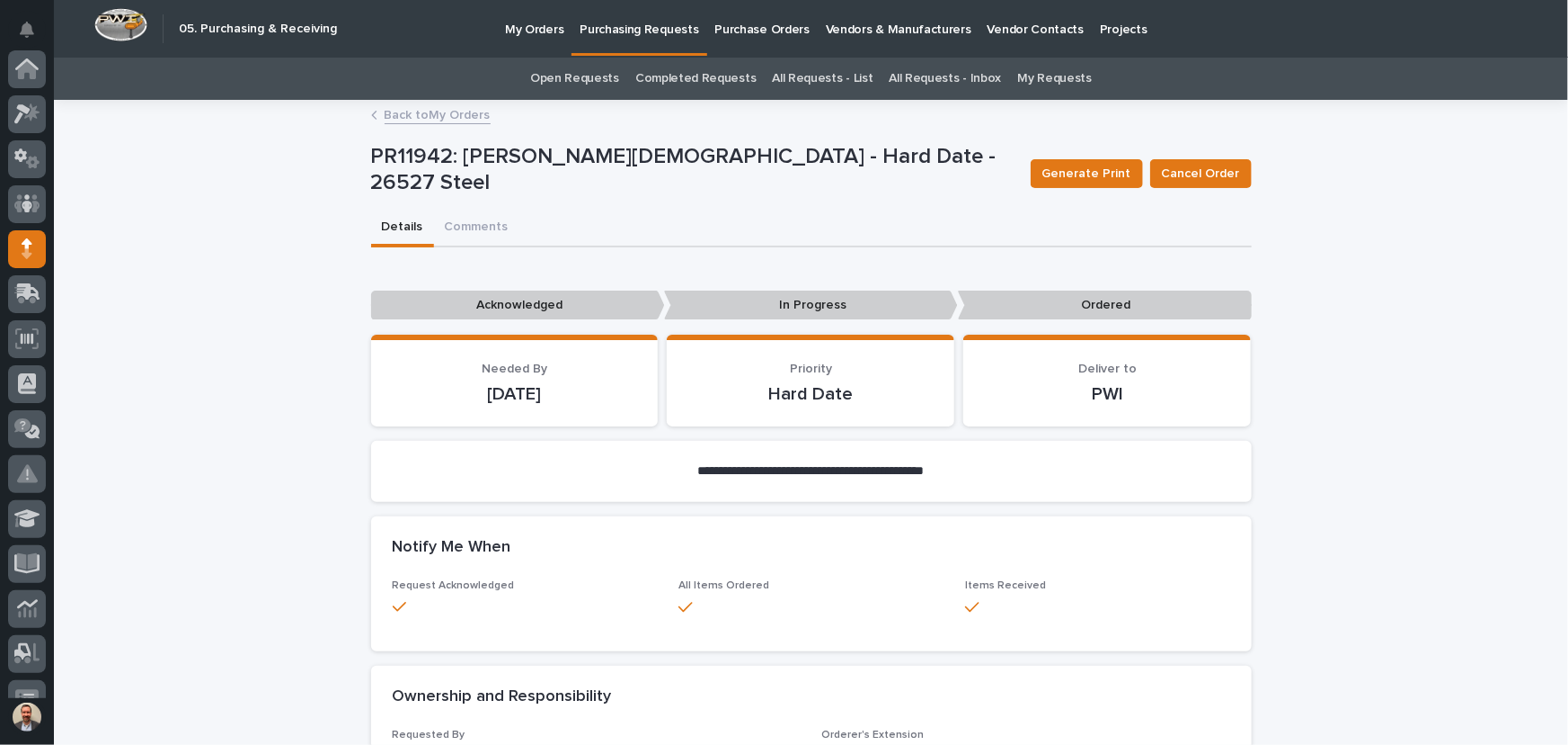
scroll to position [180, 0]
